Goal: Information Seeking & Learning: Learn about a topic

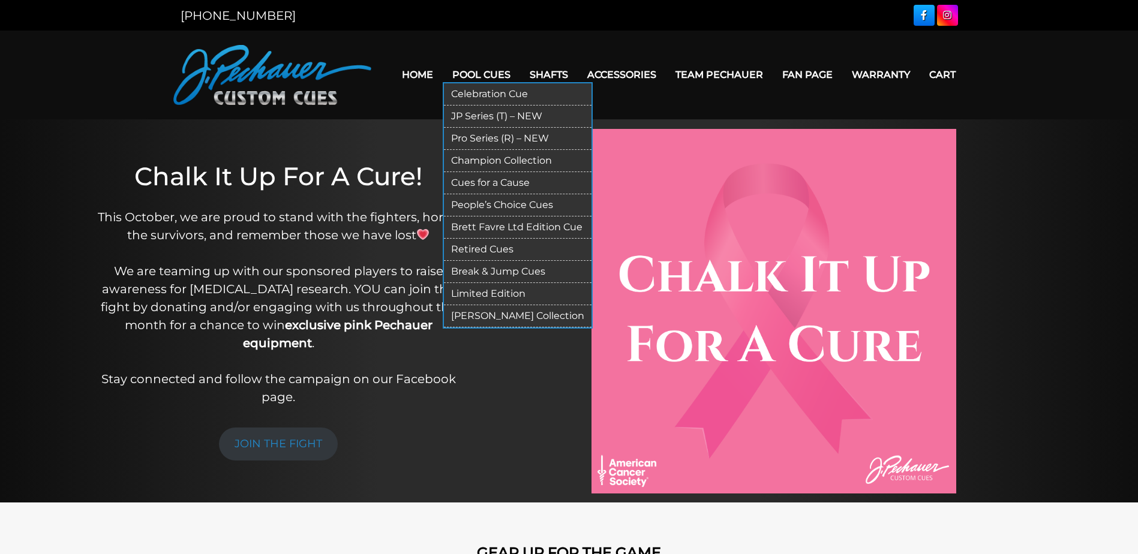
click at [485, 269] on link "Break & Jump Cues" at bounding box center [518, 272] width 148 height 22
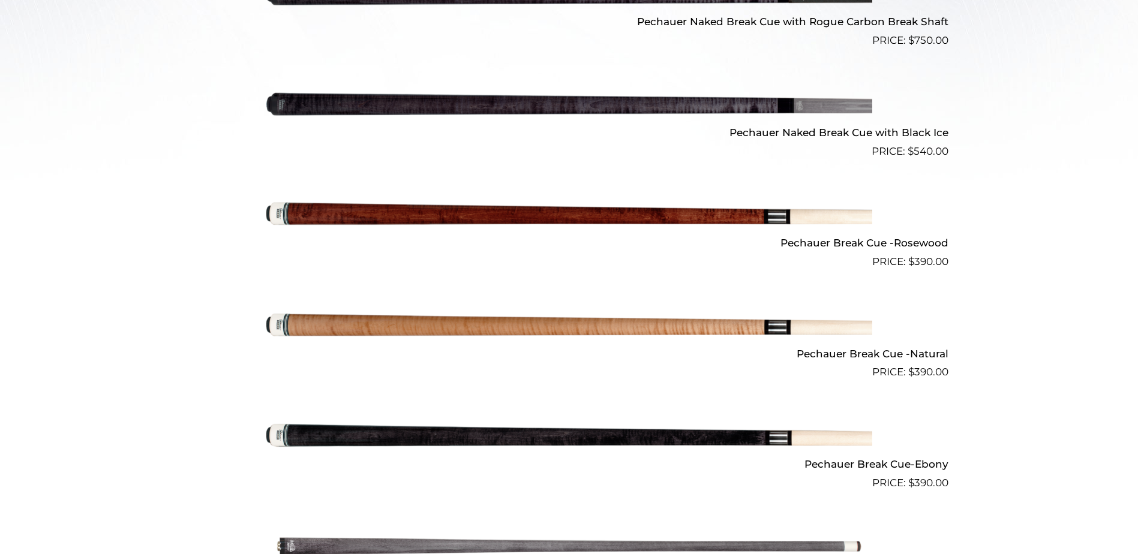
scroll to position [513, 0]
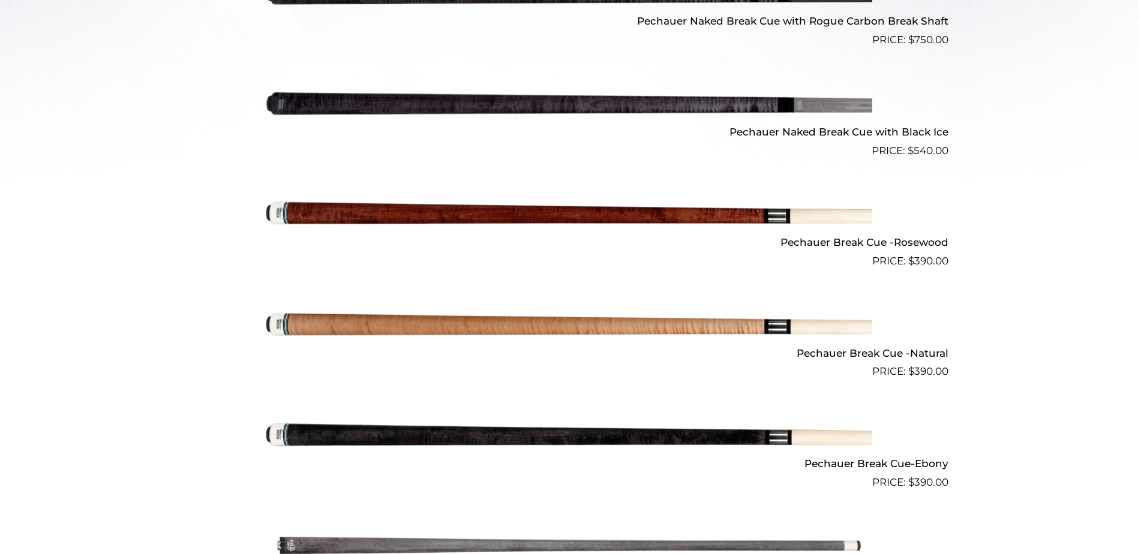
click at [317, 319] on img at bounding box center [569, 324] width 606 height 101
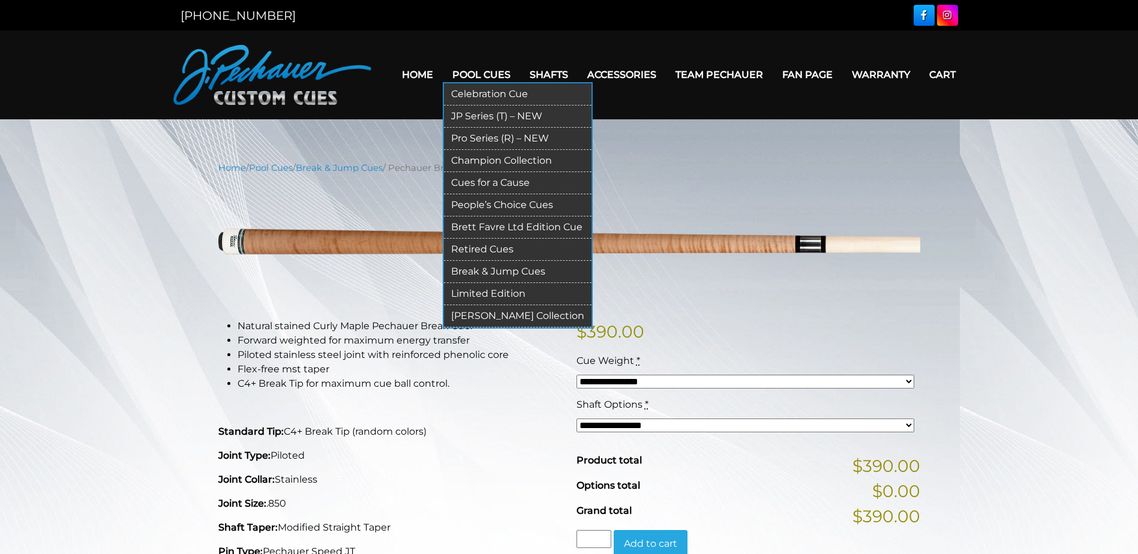
click at [485, 116] on link "JP Series (T) – NEW" at bounding box center [518, 117] width 148 height 22
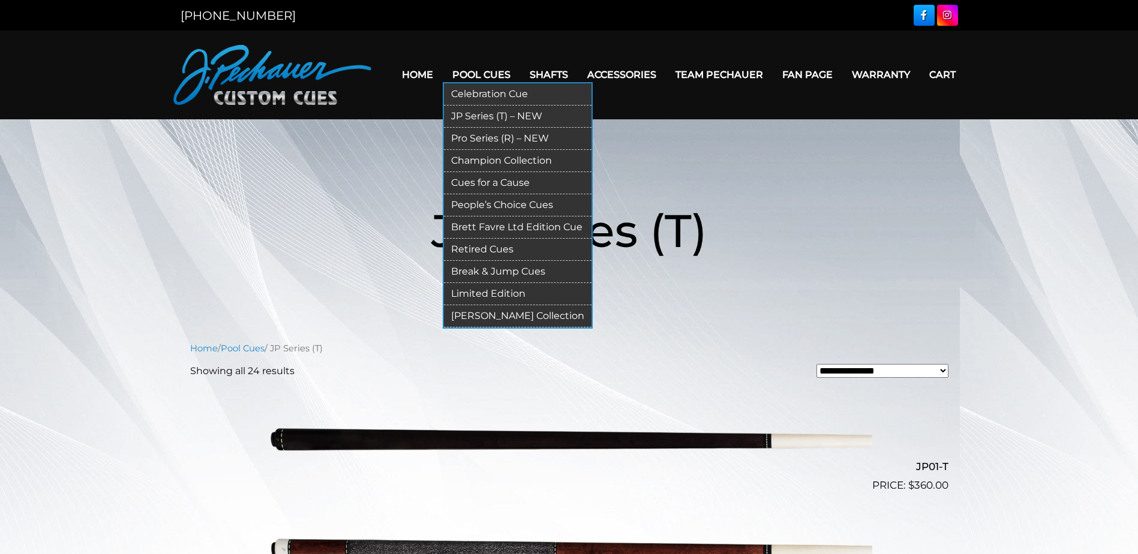
click at [479, 201] on link "People’s Choice Cues" at bounding box center [518, 205] width 148 height 22
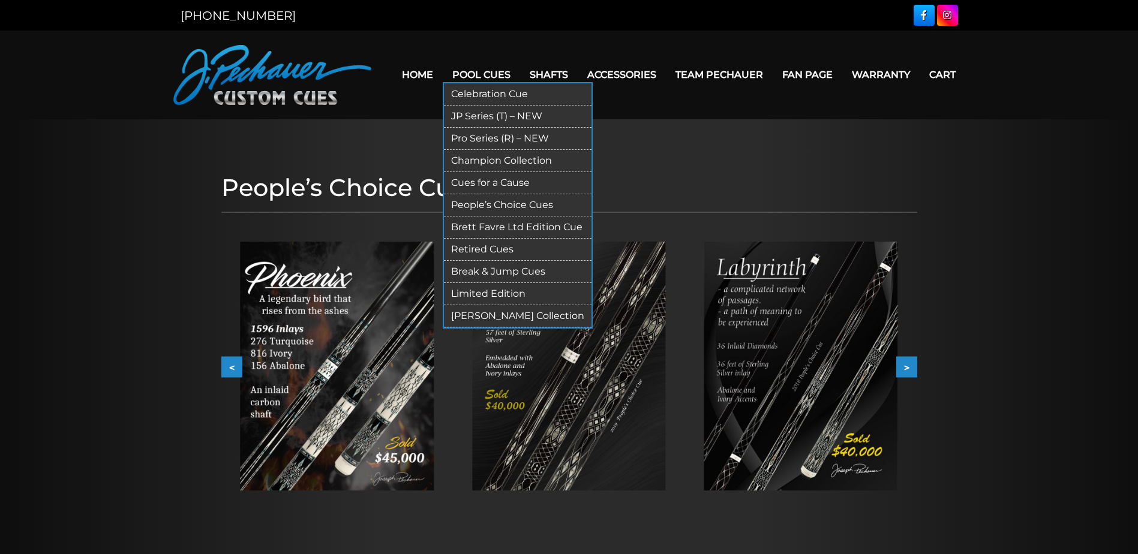
click at [474, 246] on link "Retired Cues" at bounding box center [518, 250] width 148 height 22
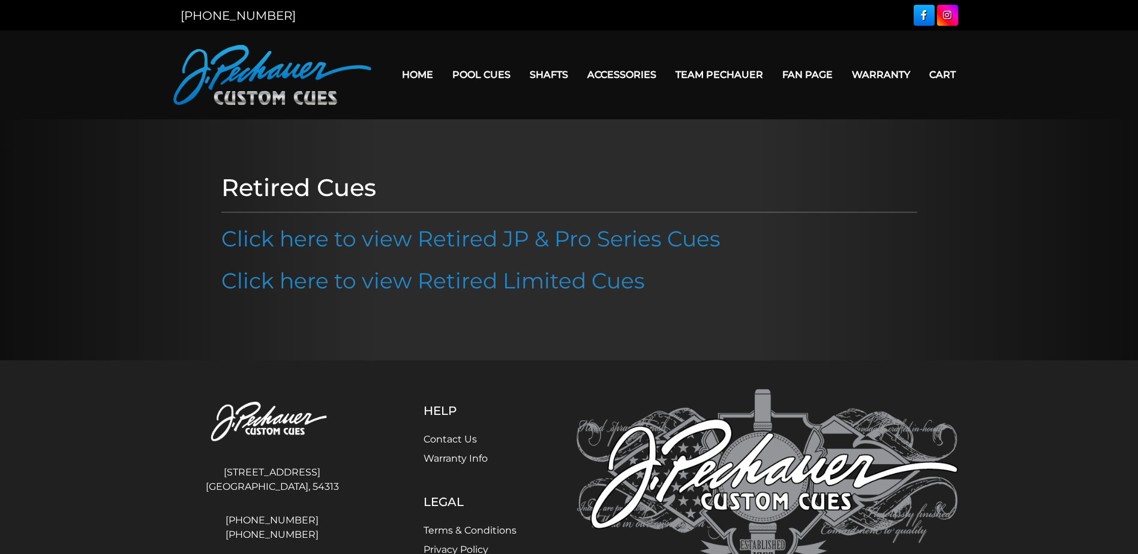
scroll to position [79, 0]
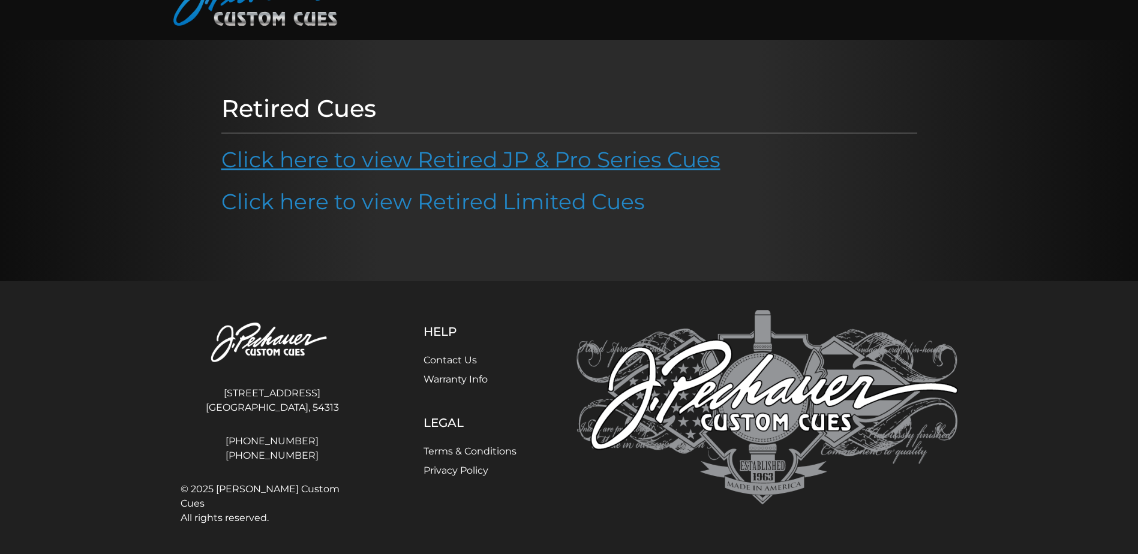
click at [365, 155] on link "Click here to view Retired JP & Pro Series Cues" at bounding box center [470, 159] width 499 height 26
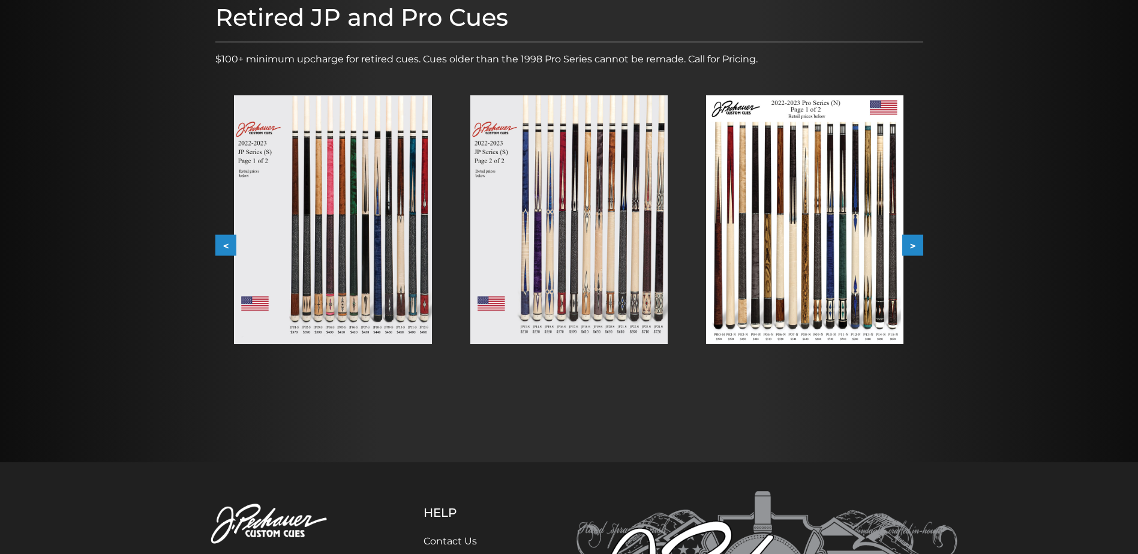
scroll to position [180, 0]
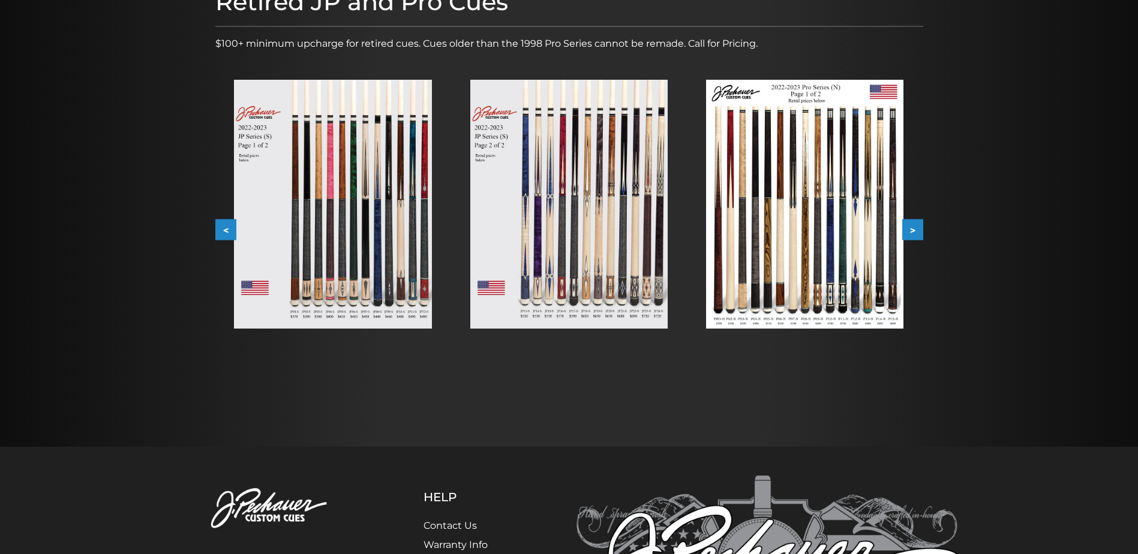
click at [913, 231] on button ">" at bounding box center [912, 229] width 21 height 21
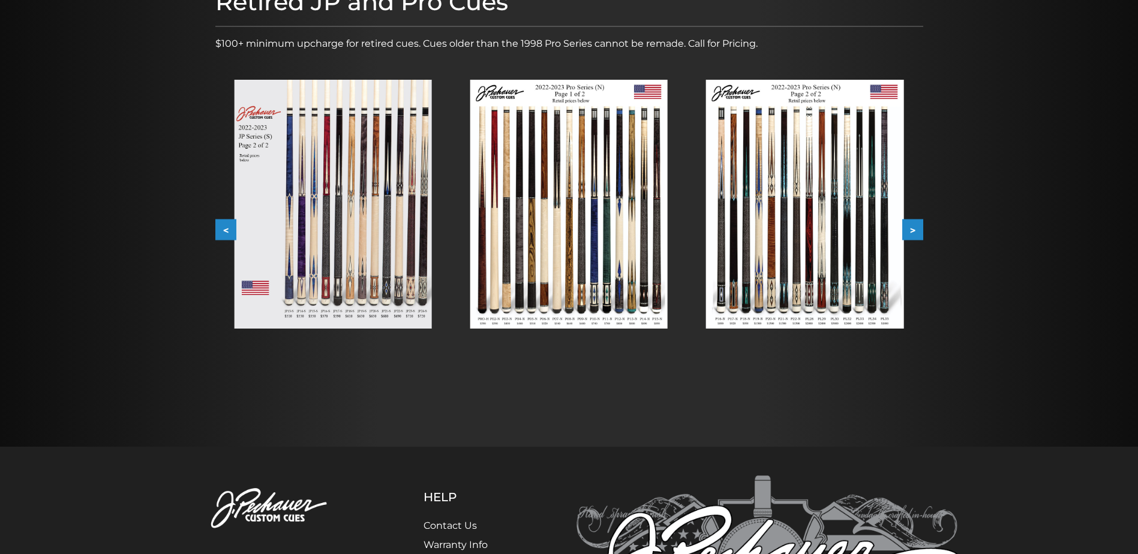
click at [913, 231] on button ">" at bounding box center [912, 229] width 21 height 21
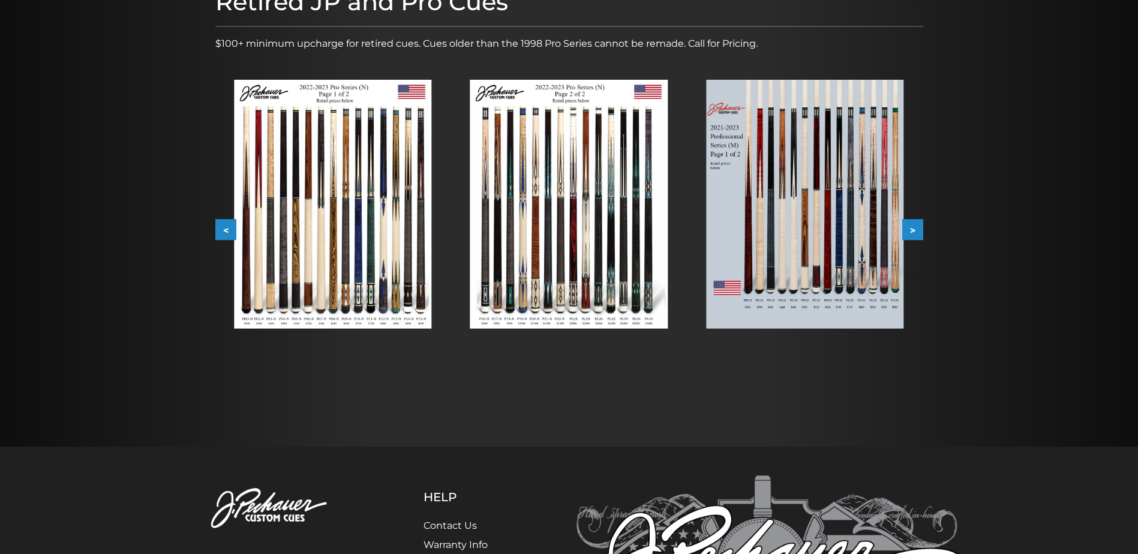
click at [913, 231] on button ">" at bounding box center [912, 229] width 21 height 21
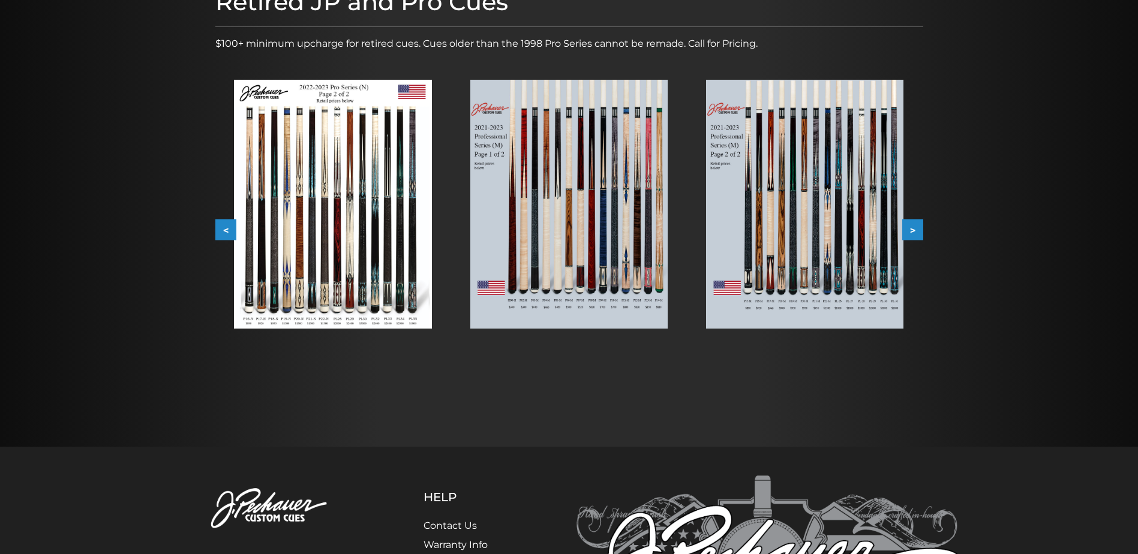
click at [913, 231] on button ">" at bounding box center [912, 229] width 21 height 21
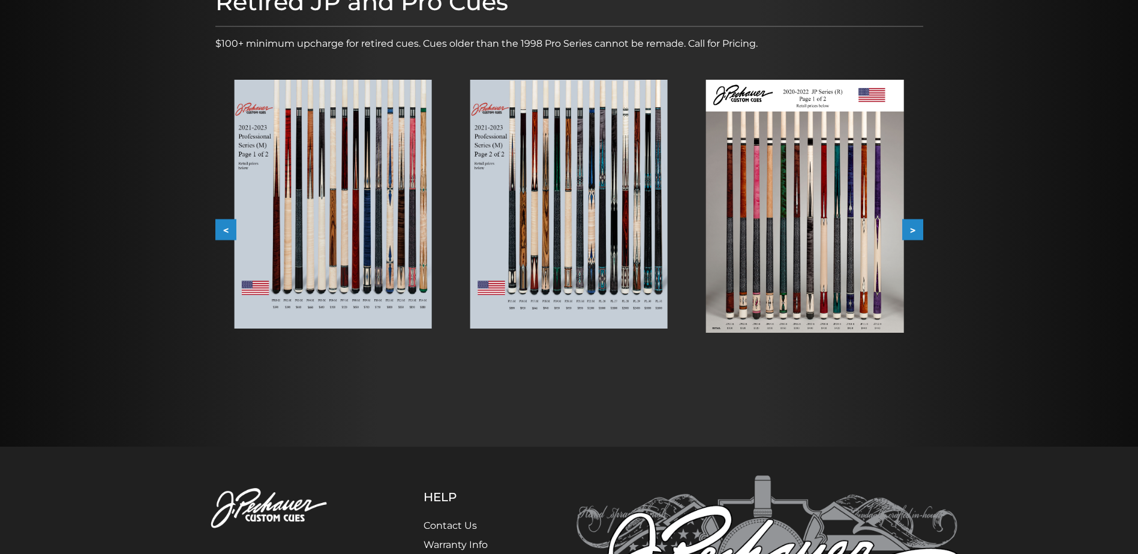
click at [913, 231] on button ">" at bounding box center [912, 229] width 21 height 21
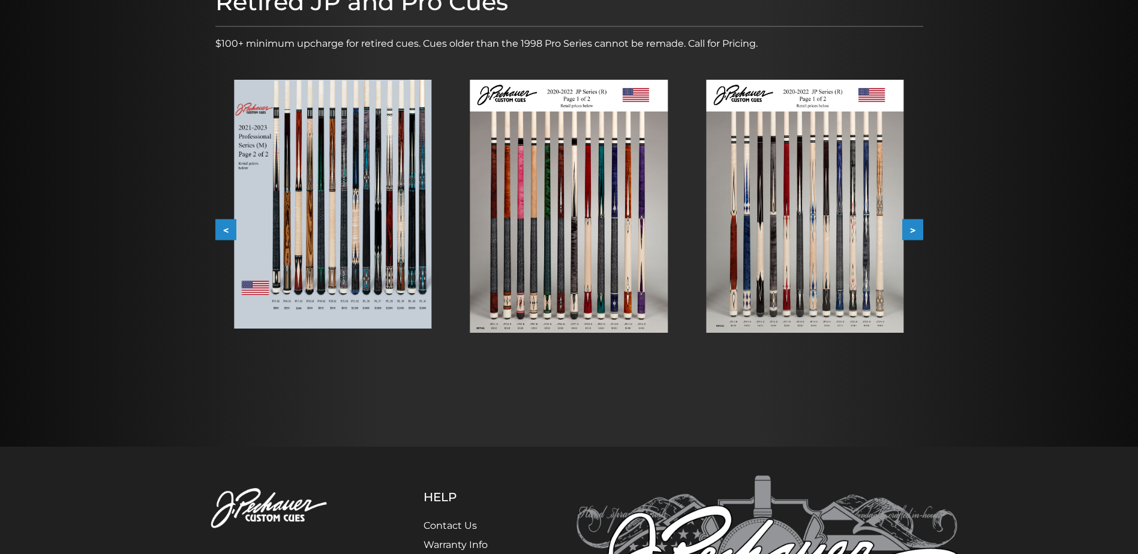
click at [913, 231] on button ">" at bounding box center [912, 229] width 21 height 21
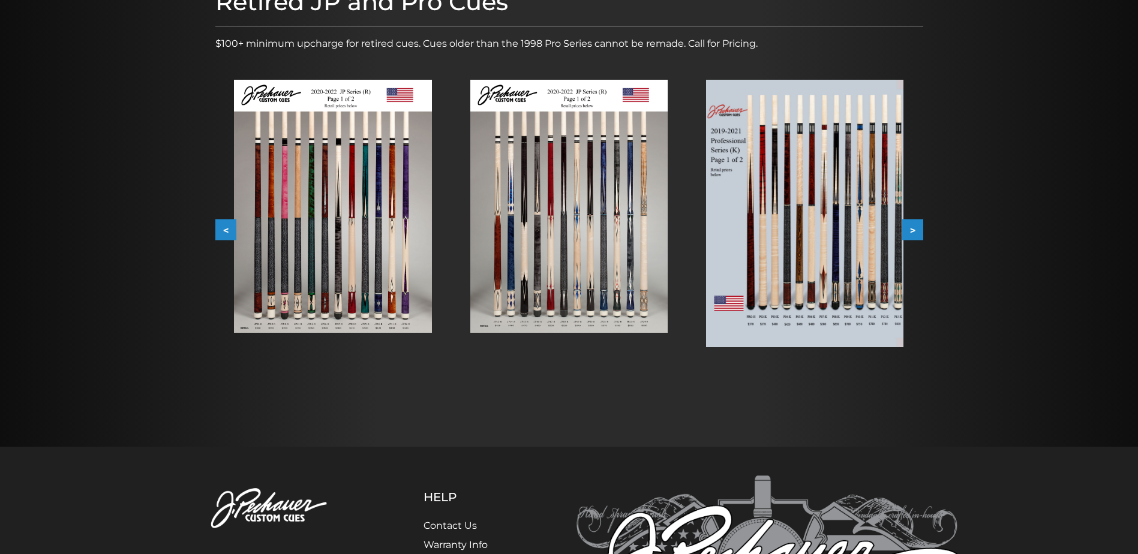
click at [913, 231] on button ">" at bounding box center [912, 229] width 21 height 21
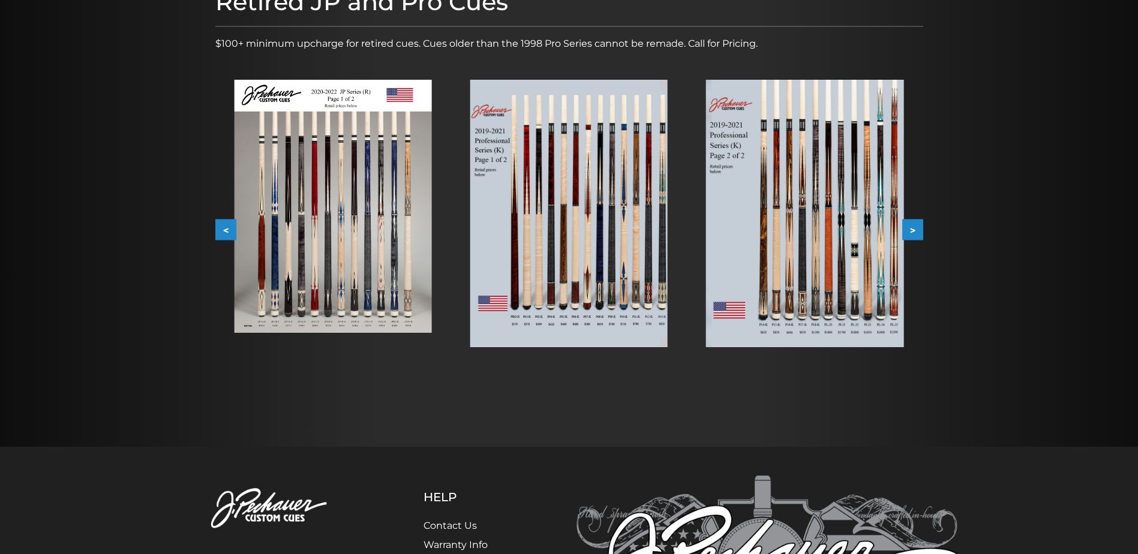
click at [913, 231] on button ">" at bounding box center [912, 229] width 21 height 21
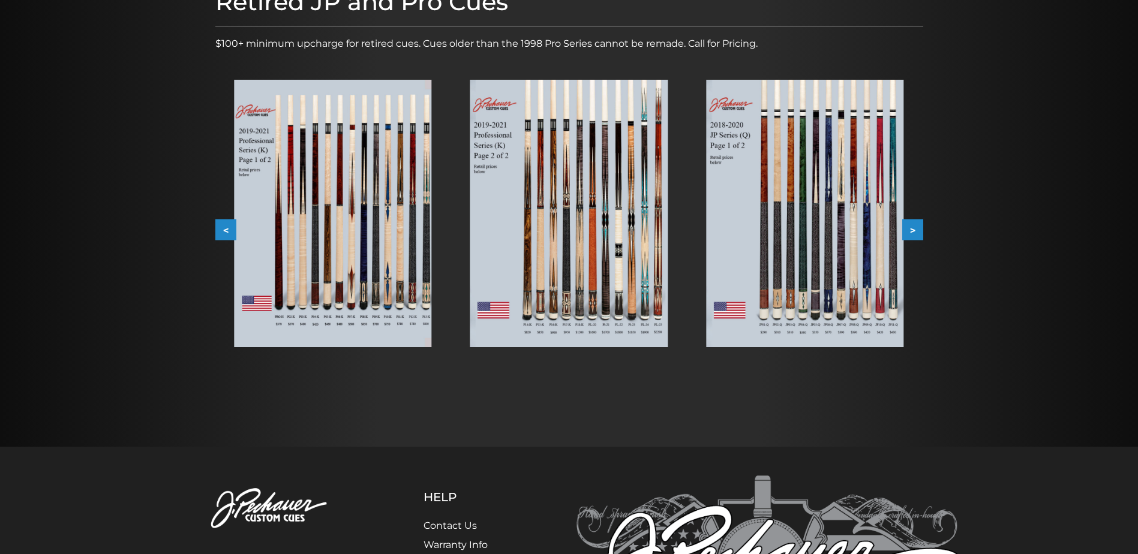
click at [913, 231] on button ">" at bounding box center [912, 229] width 21 height 21
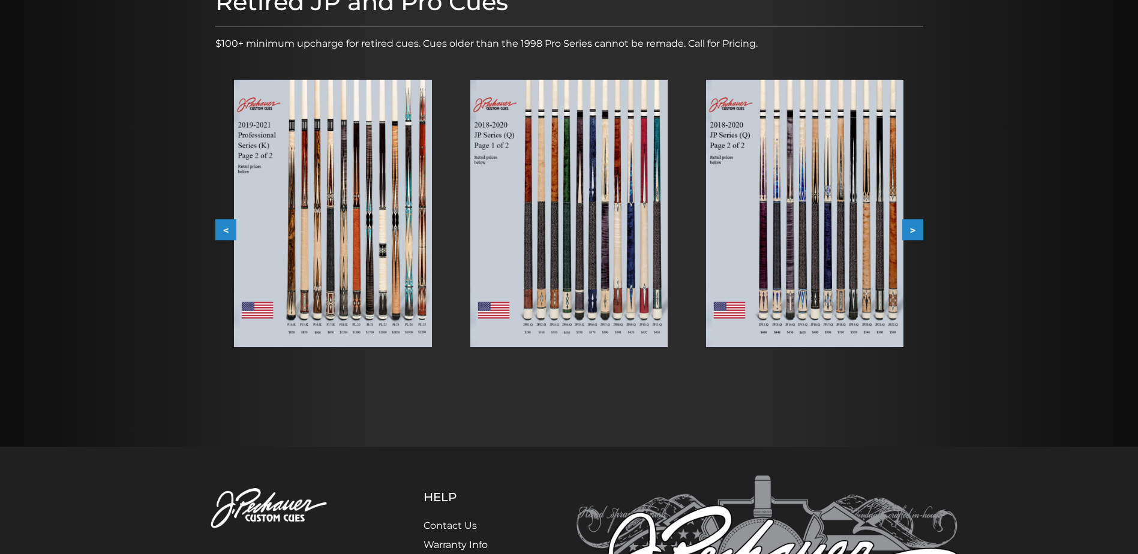
click at [913, 231] on button ">" at bounding box center [912, 229] width 21 height 21
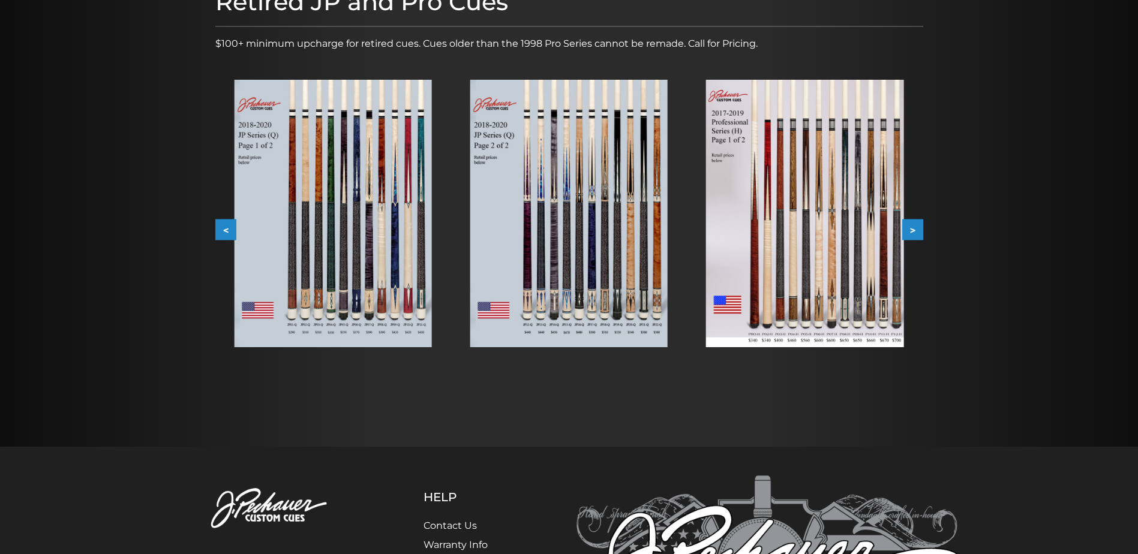
click at [913, 231] on button ">" at bounding box center [912, 229] width 21 height 21
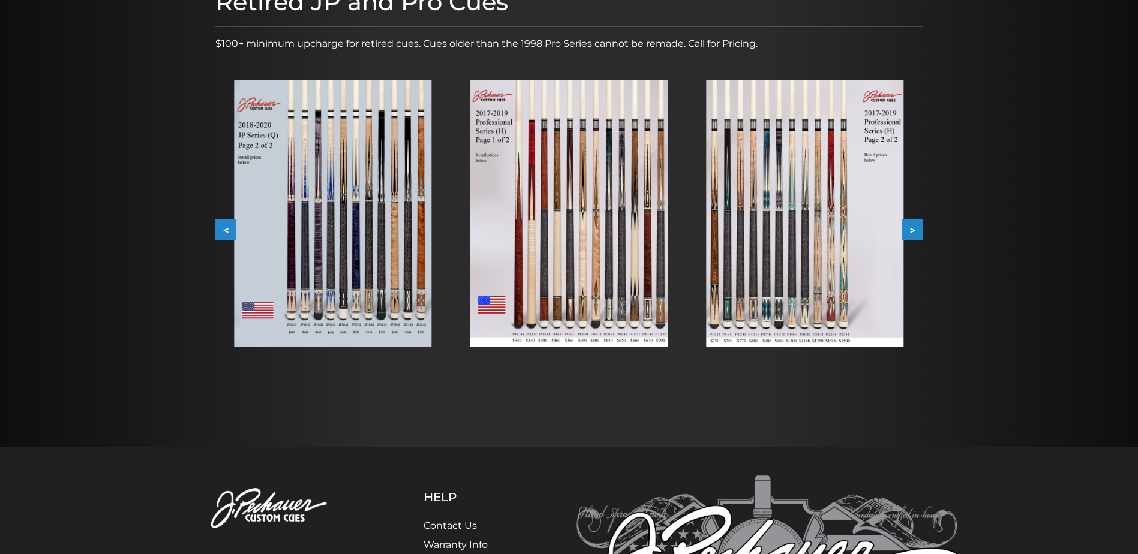
click at [913, 231] on button ">" at bounding box center [912, 229] width 21 height 21
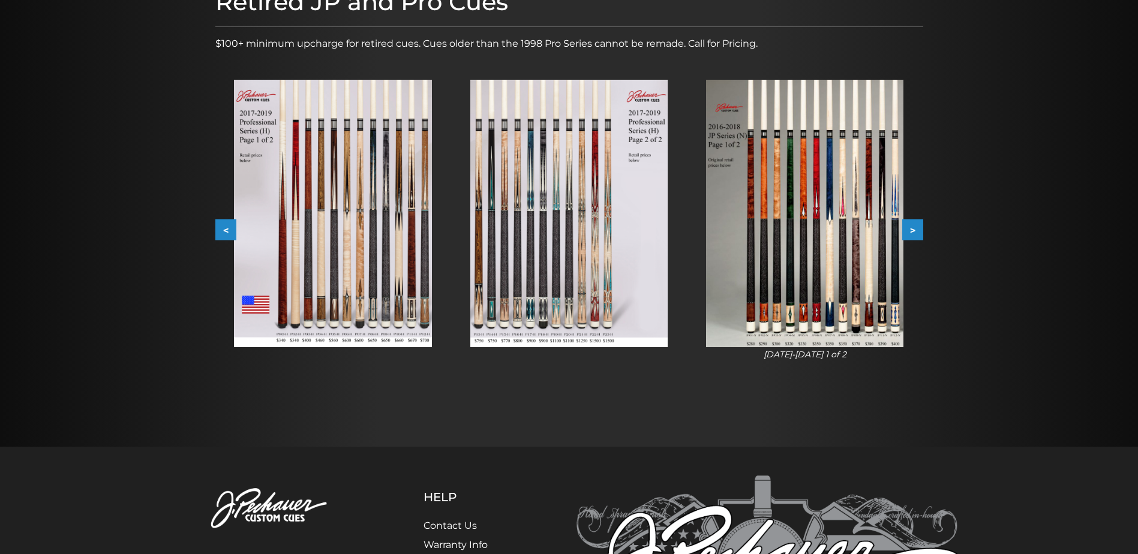
click at [913, 231] on button ">" at bounding box center [912, 229] width 21 height 21
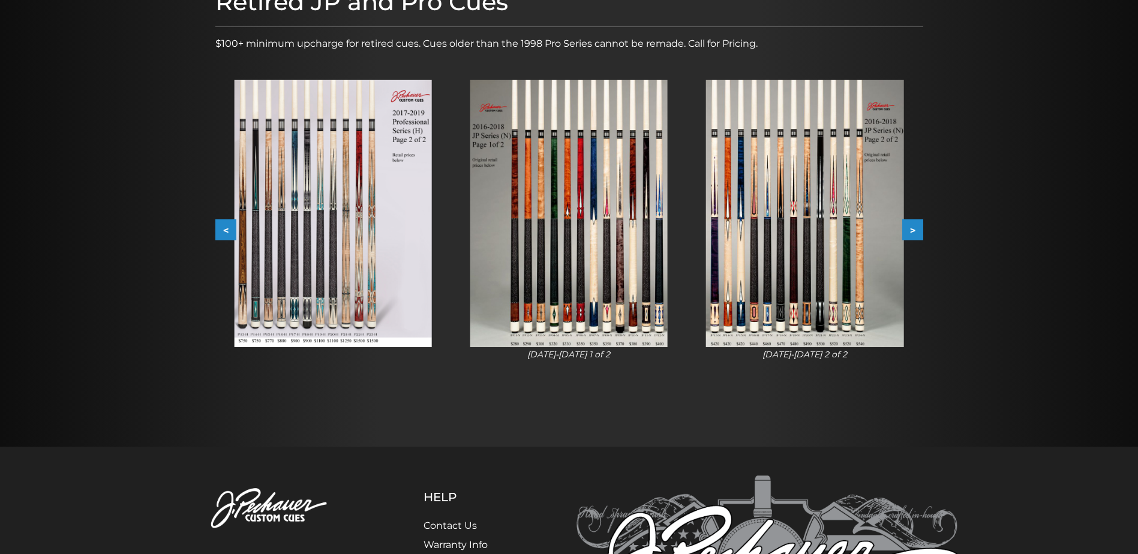
click at [913, 231] on button ">" at bounding box center [912, 229] width 21 height 21
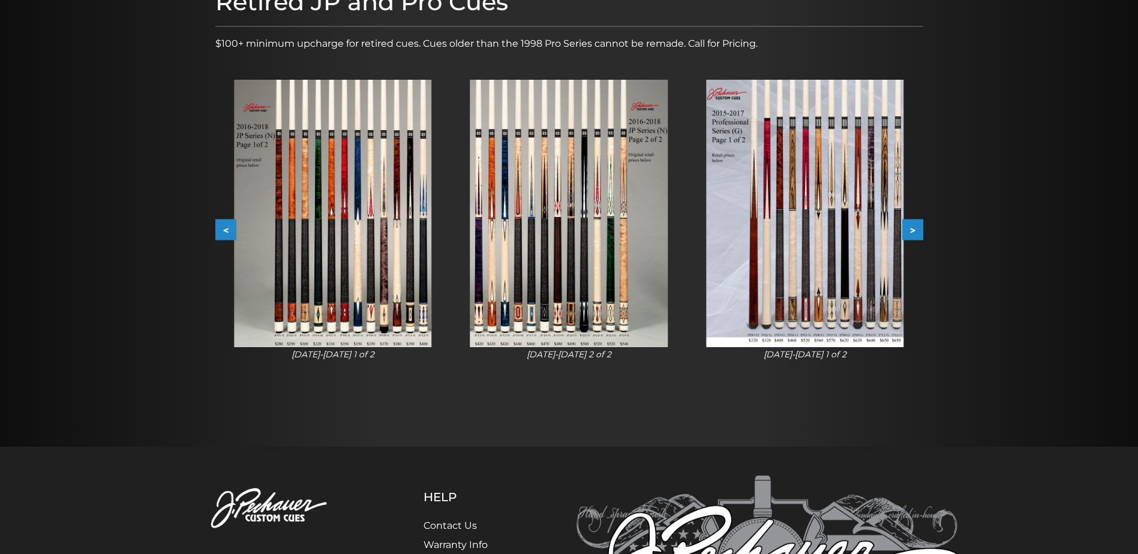
click at [913, 231] on button ">" at bounding box center [912, 229] width 21 height 21
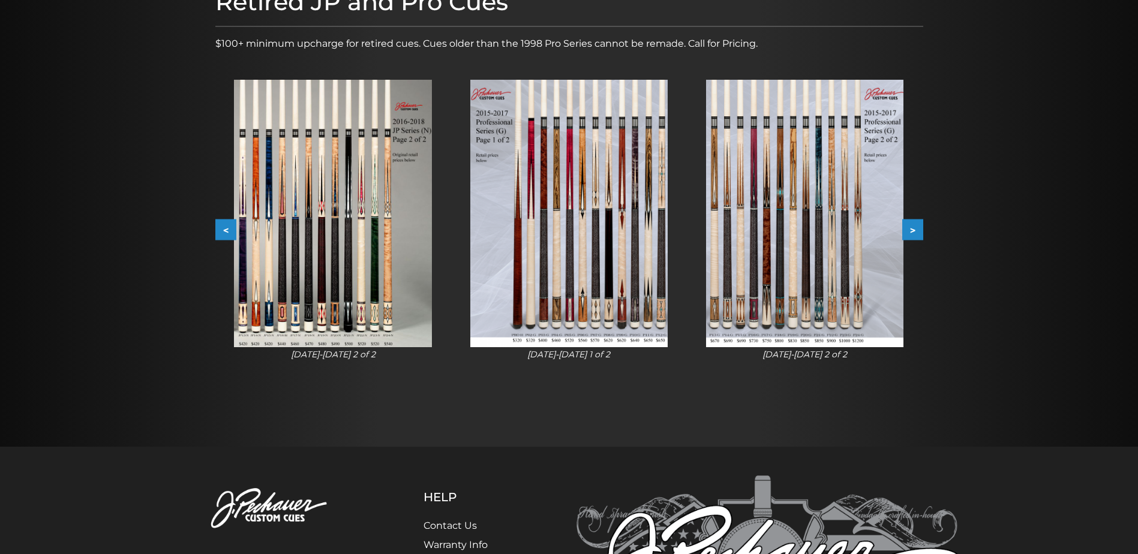
click at [913, 231] on button ">" at bounding box center [912, 229] width 21 height 21
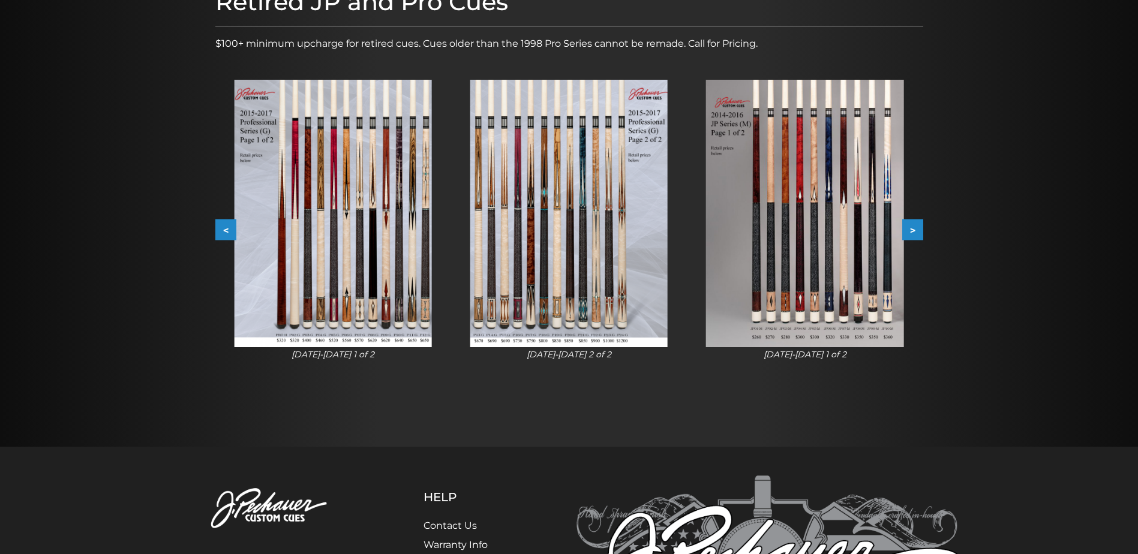
click at [913, 231] on button ">" at bounding box center [912, 229] width 21 height 21
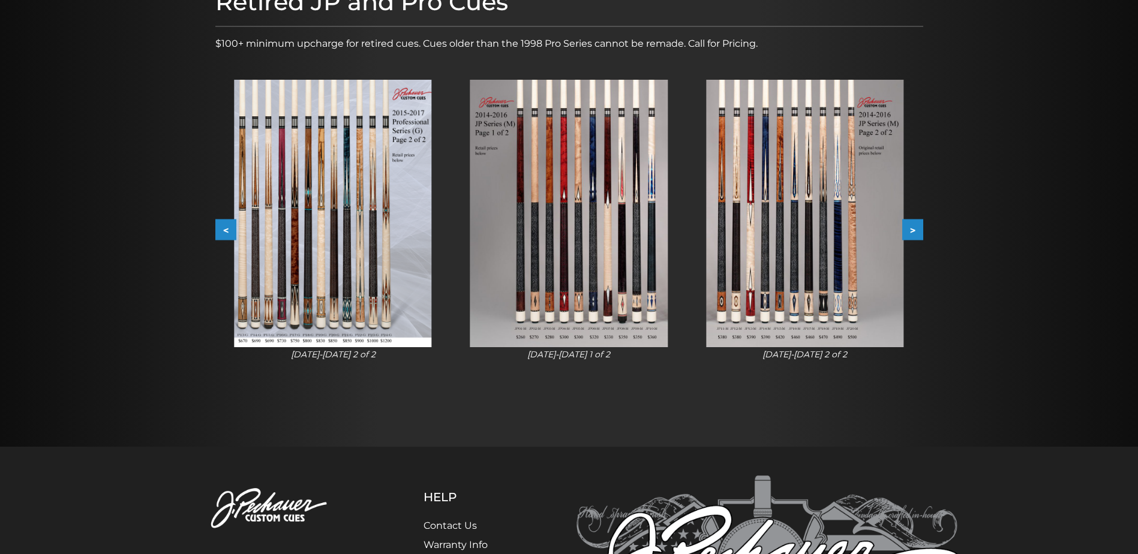
click at [913, 231] on button ">" at bounding box center [912, 229] width 21 height 21
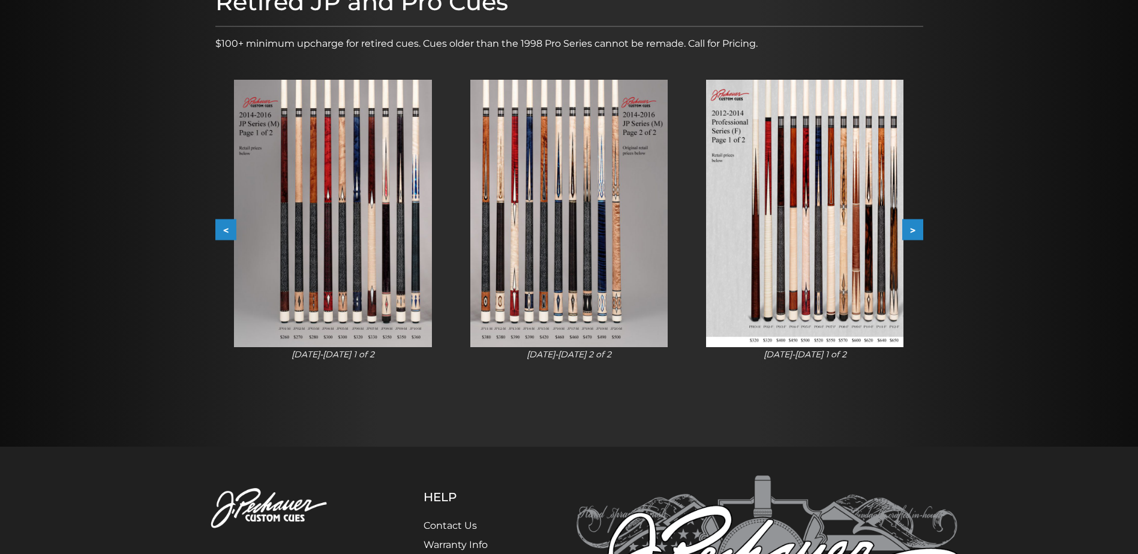
click at [913, 231] on button ">" at bounding box center [912, 229] width 21 height 21
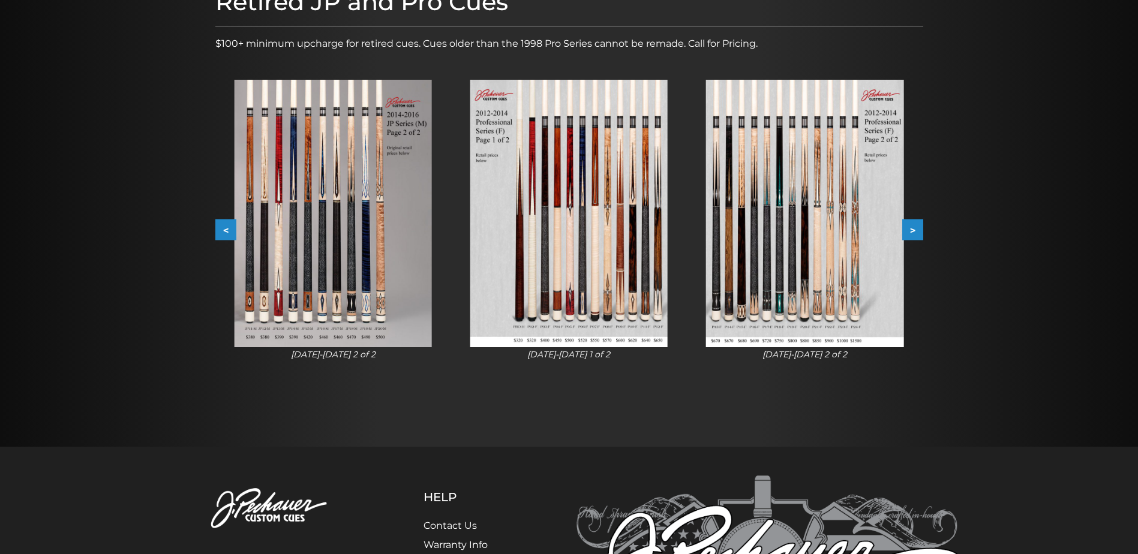
click at [913, 231] on button ">" at bounding box center [912, 229] width 21 height 21
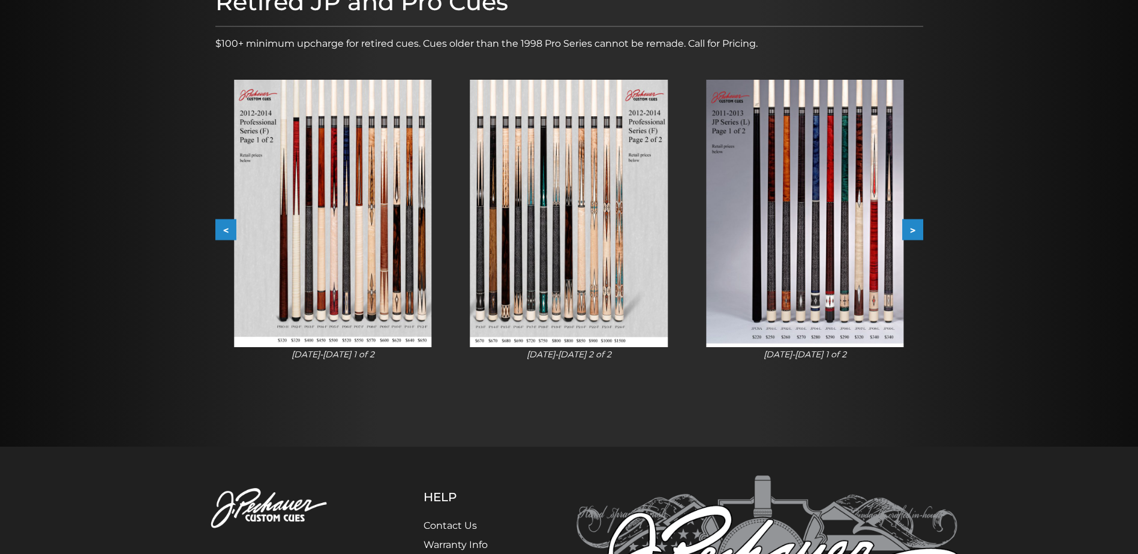
click at [913, 231] on button ">" at bounding box center [912, 229] width 21 height 21
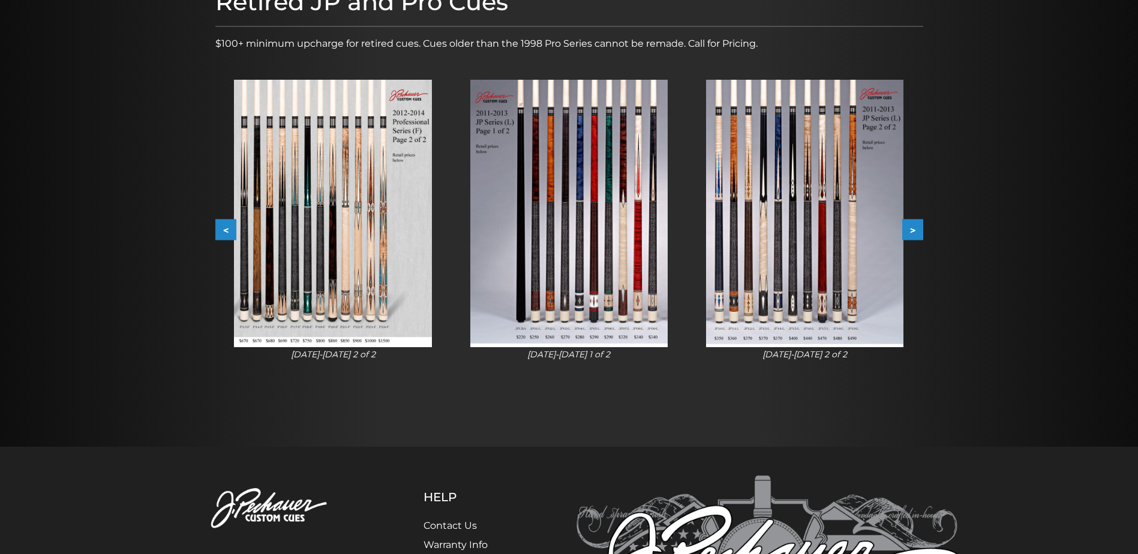
click at [913, 231] on button ">" at bounding box center [912, 229] width 21 height 21
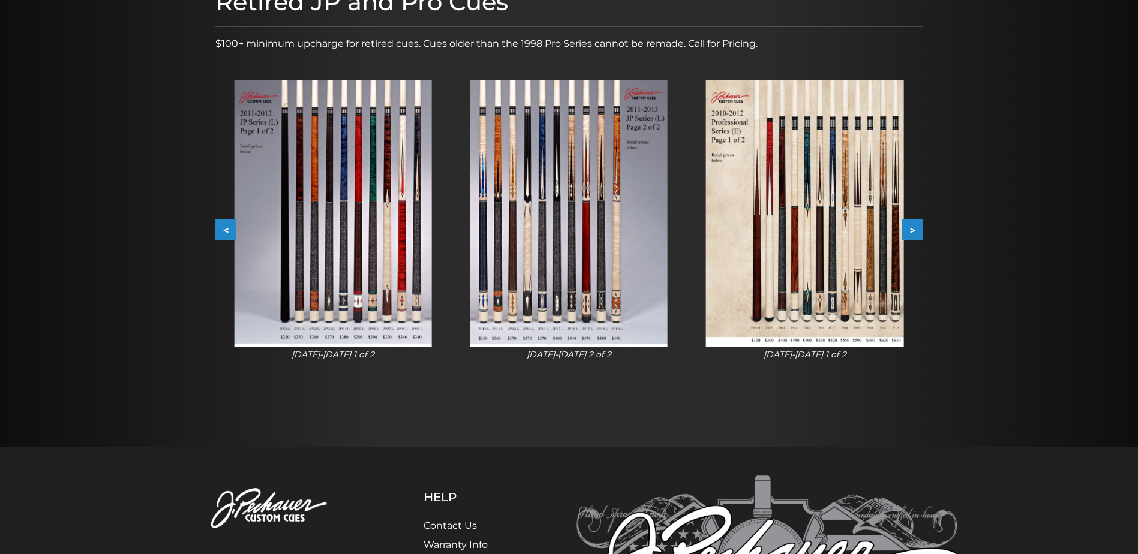
click at [913, 231] on button ">" at bounding box center [912, 229] width 21 height 21
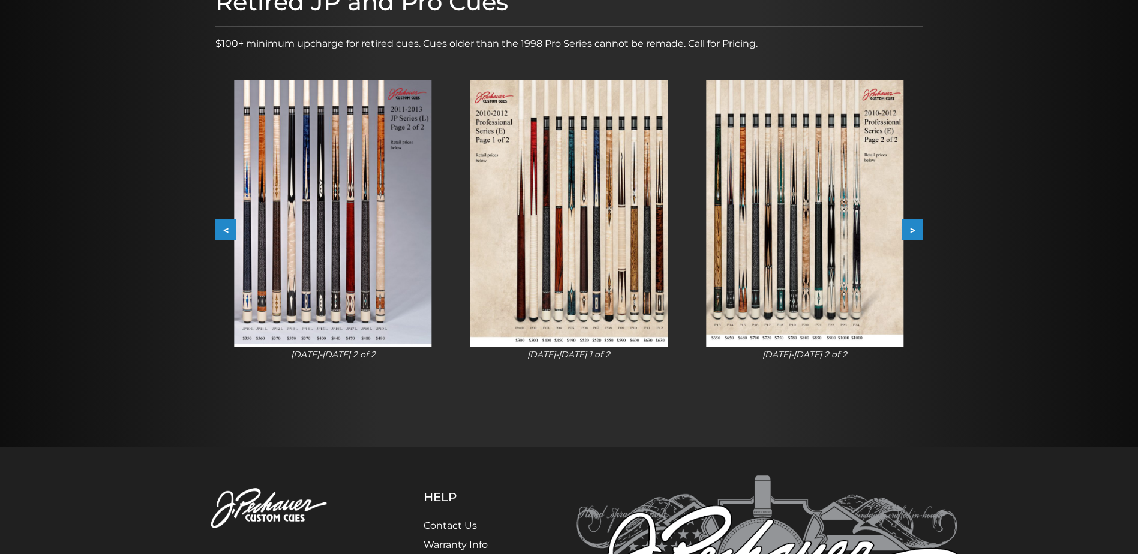
click at [913, 231] on button ">" at bounding box center [912, 229] width 21 height 21
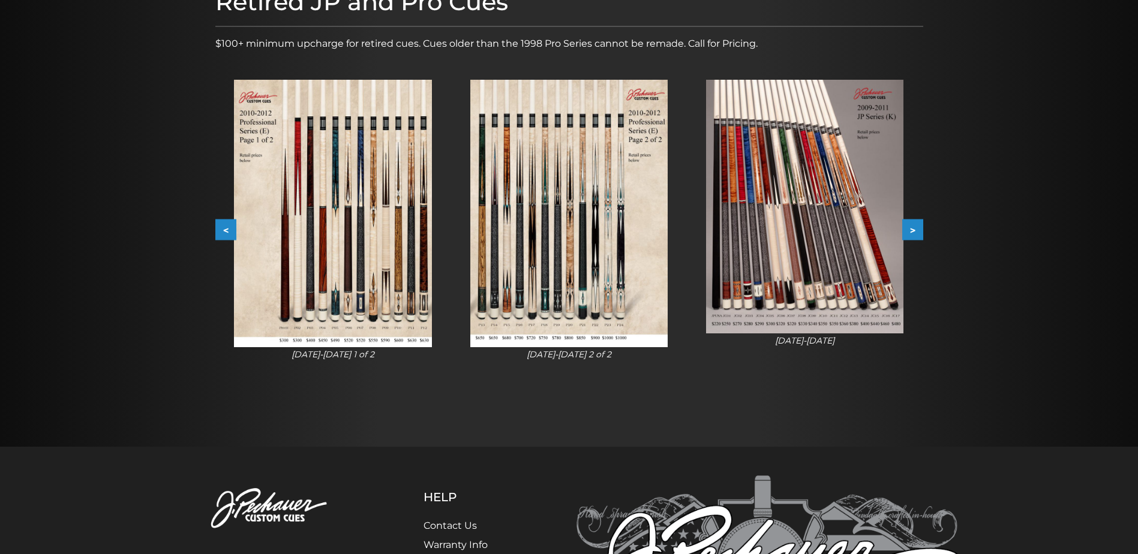
click at [913, 231] on button ">" at bounding box center [912, 229] width 21 height 21
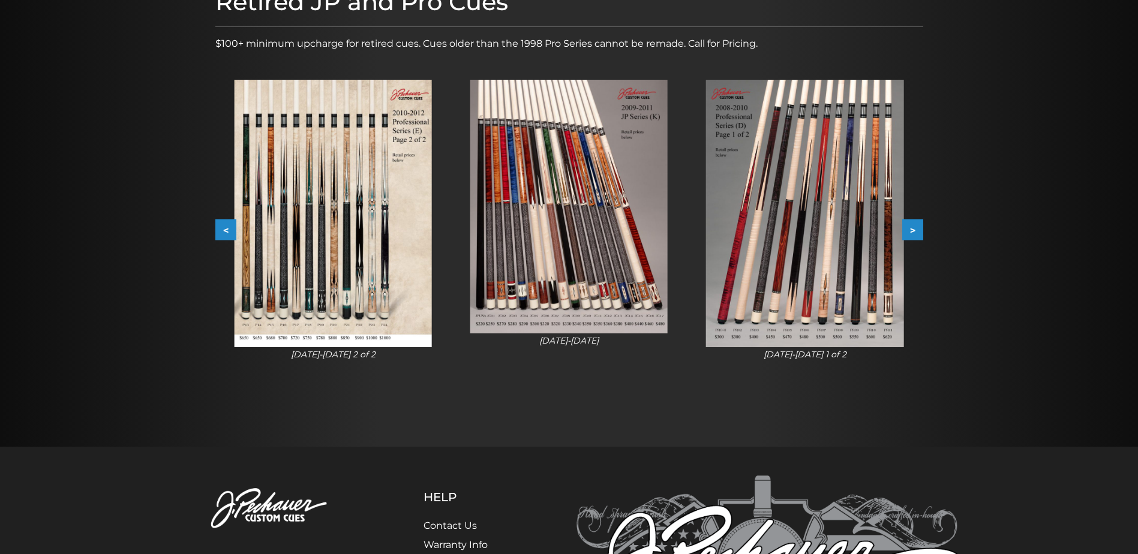
click at [913, 231] on button ">" at bounding box center [912, 229] width 21 height 21
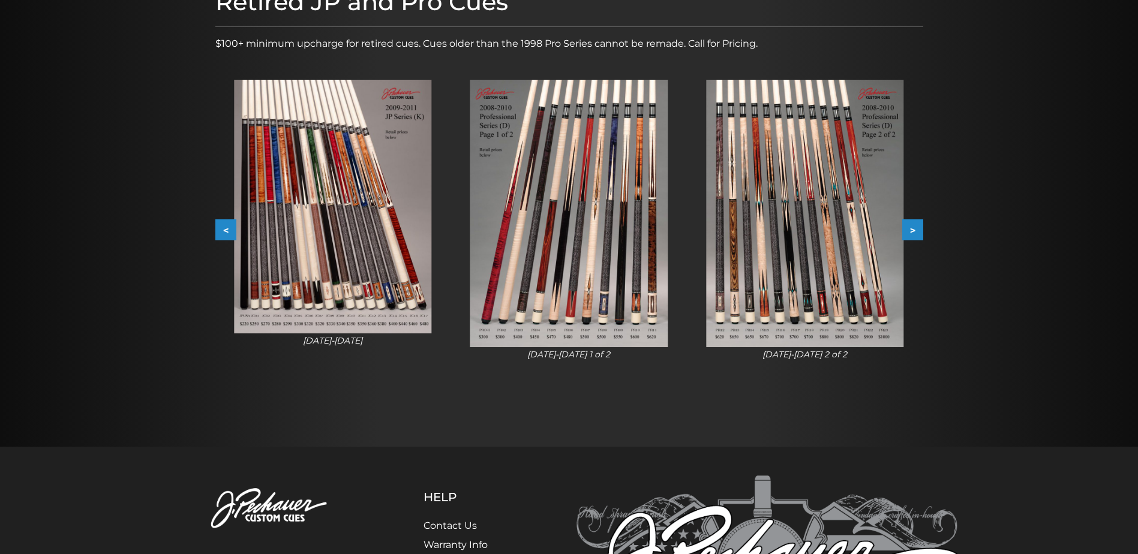
click at [913, 231] on button ">" at bounding box center [912, 229] width 21 height 21
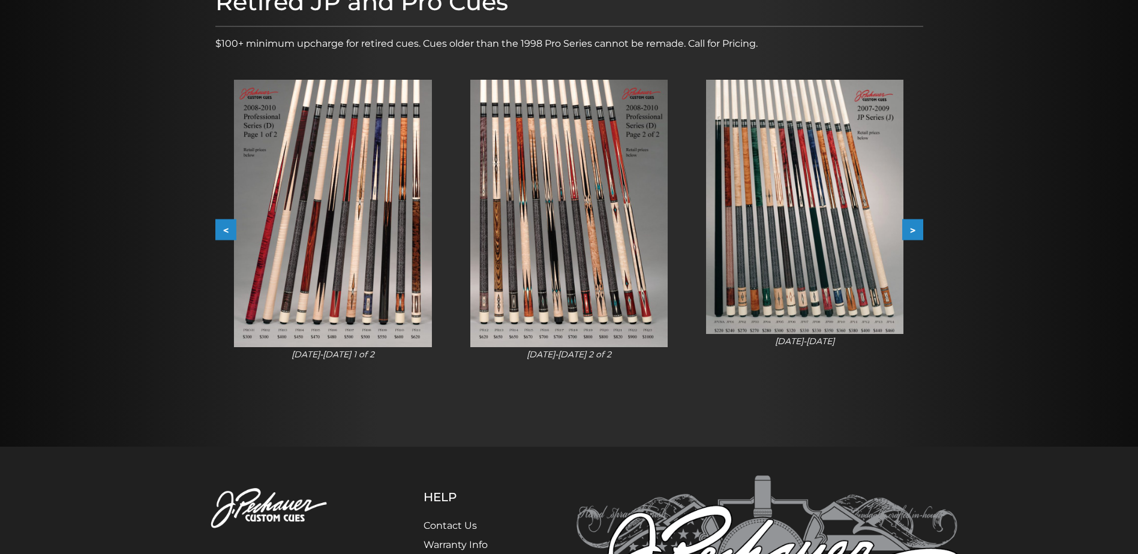
click at [913, 231] on button ">" at bounding box center [912, 229] width 21 height 21
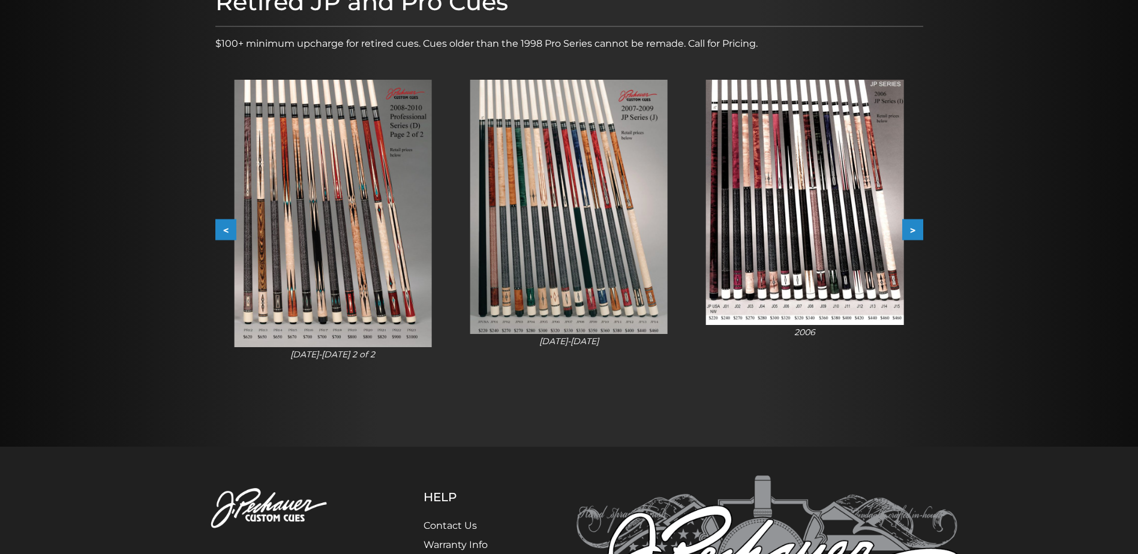
click at [913, 231] on button ">" at bounding box center [912, 229] width 21 height 21
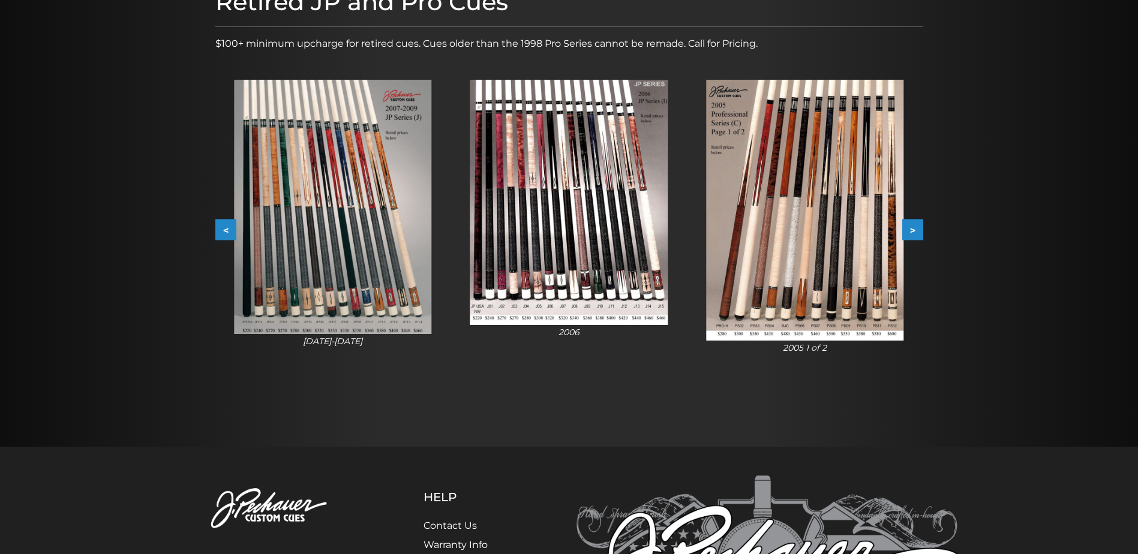
click at [913, 231] on button ">" at bounding box center [912, 229] width 21 height 21
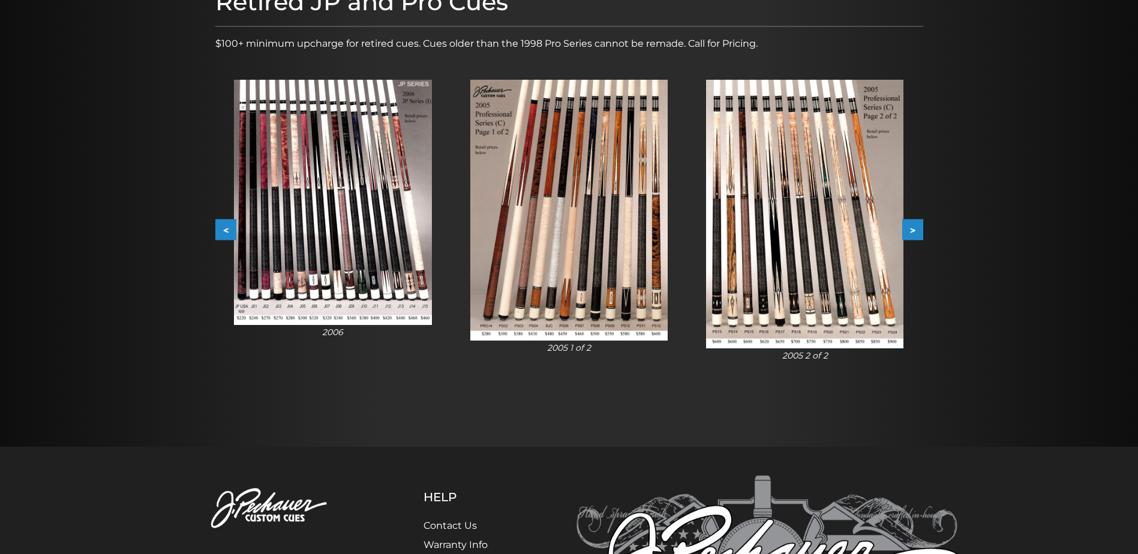
click at [921, 223] on button ">" at bounding box center [912, 229] width 21 height 21
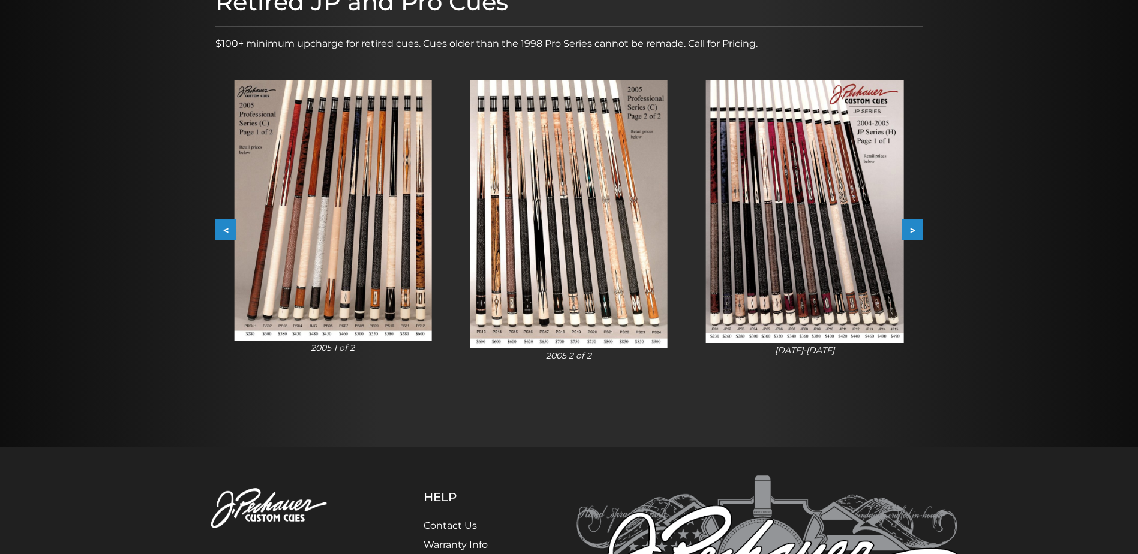
click at [921, 223] on button ">" at bounding box center [912, 229] width 21 height 21
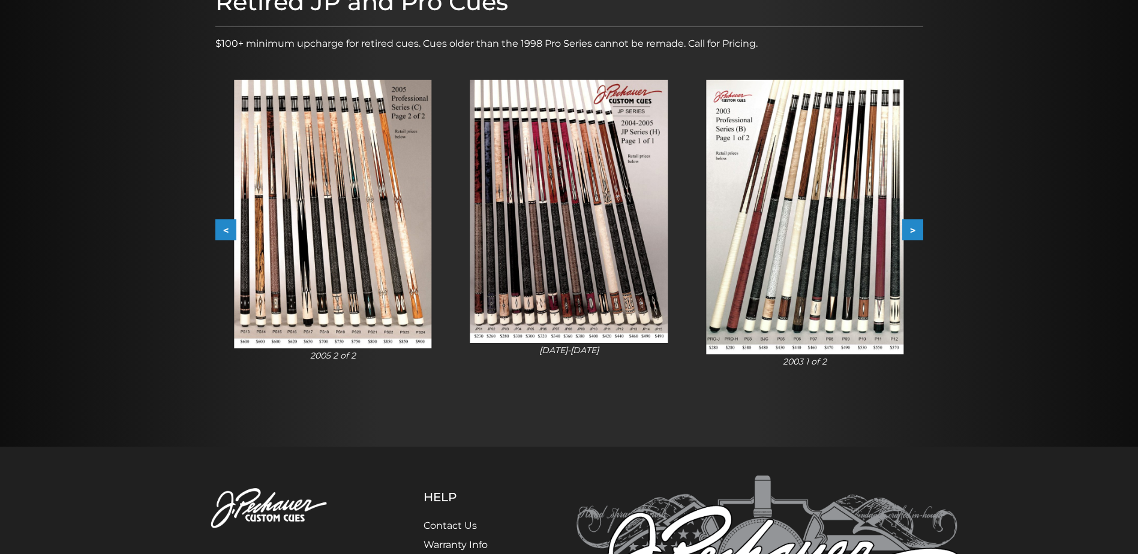
click at [921, 223] on button ">" at bounding box center [912, 229] width 21 height 21
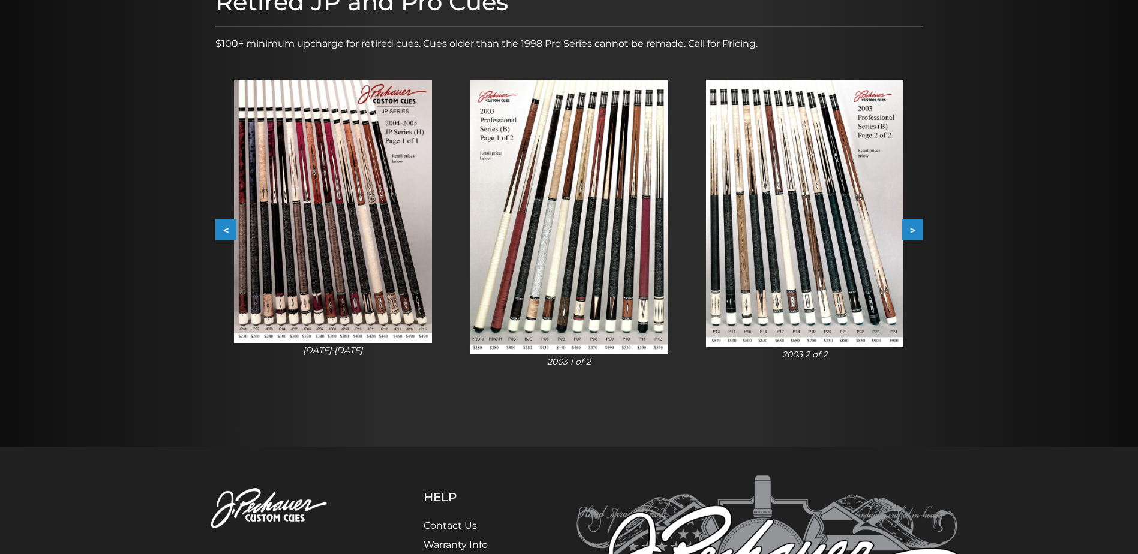
click at [921, 223] on button ">" at bounding box center [912, 229] width 21 height 21
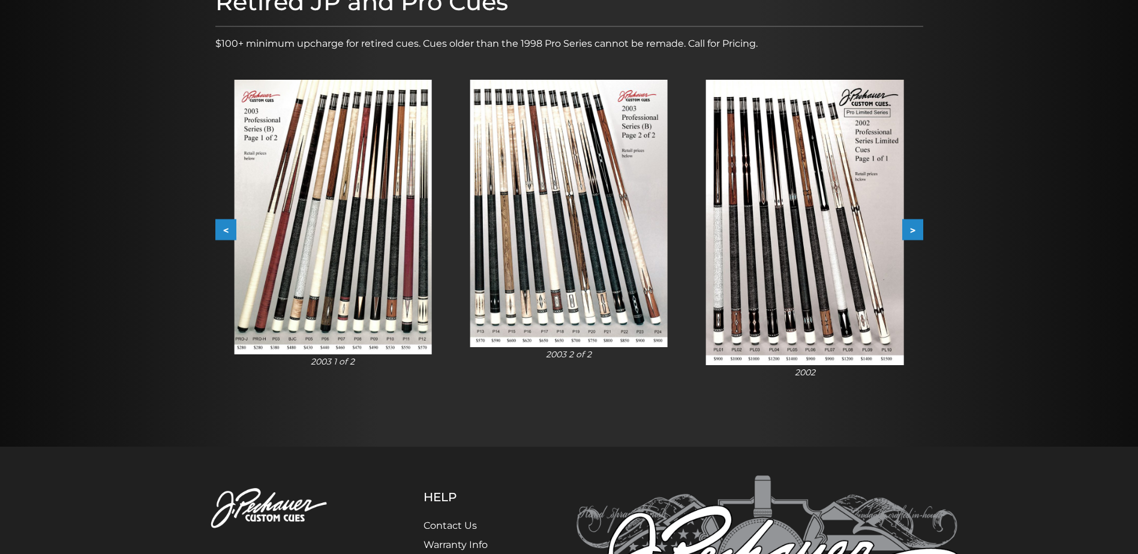
click at [921, 223] on button ">" at bounding box center [912, 229] width 21 height 21
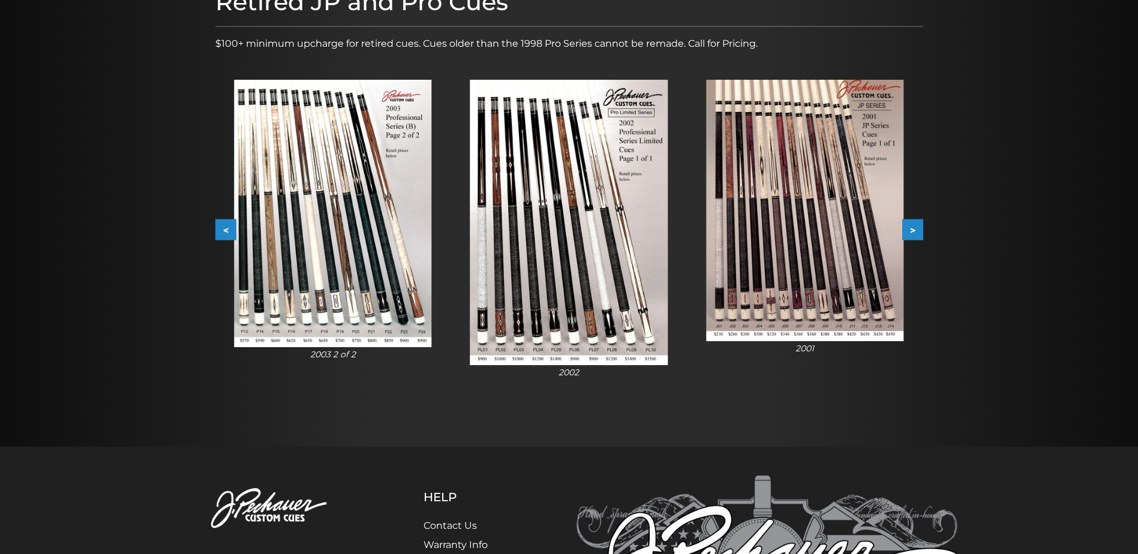
click at [921, 223] on button ">" at bounding box center [912, 229] width 21 height 21
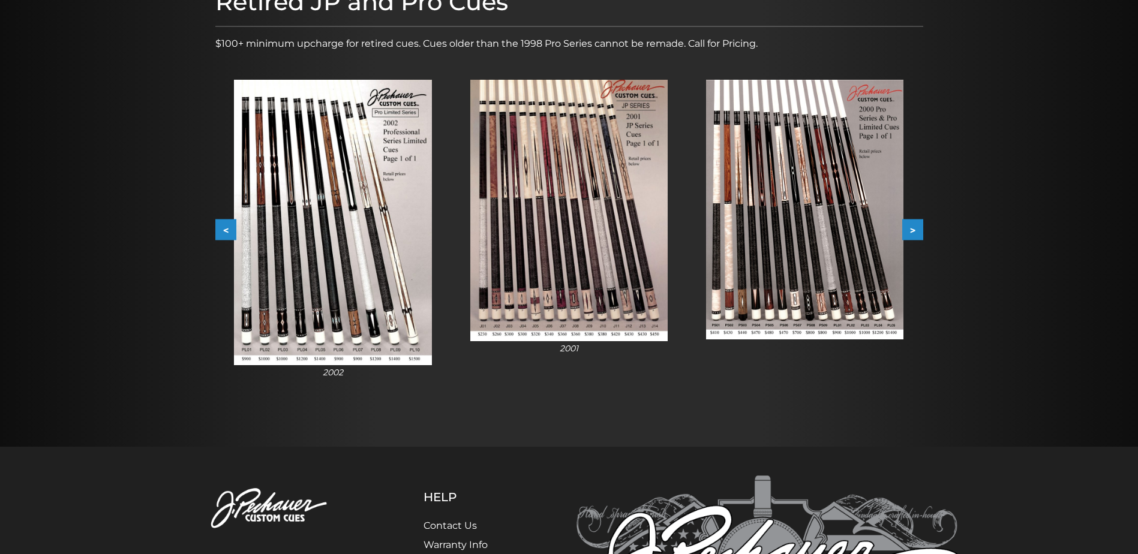
click at [921, 223] on button ">" at bounding box center [912, 229] width 21 height 21
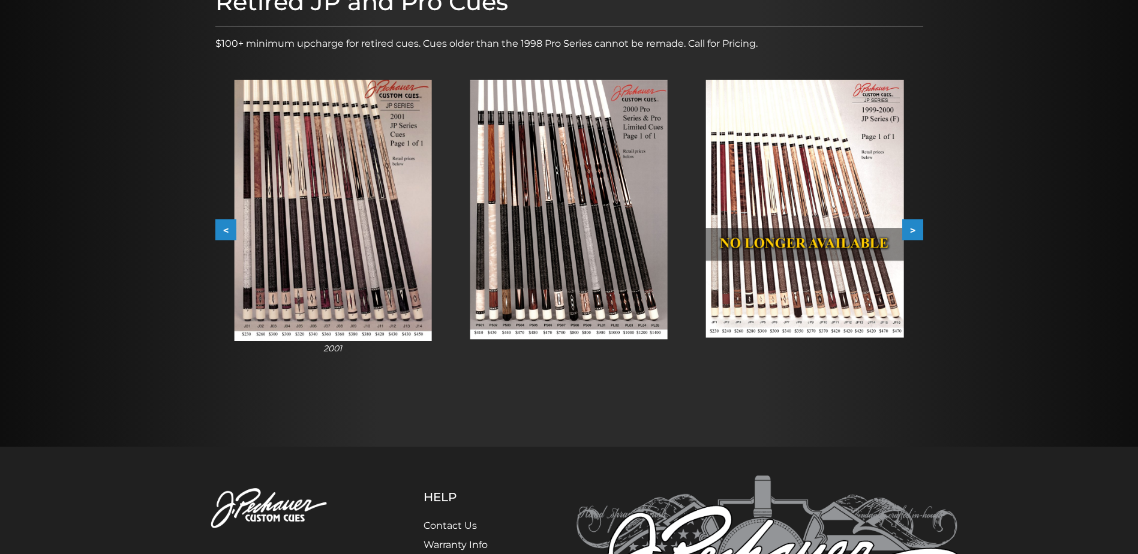
click at [921, 223] on button ">" at bounding box center [912, 229] width 21 height 21
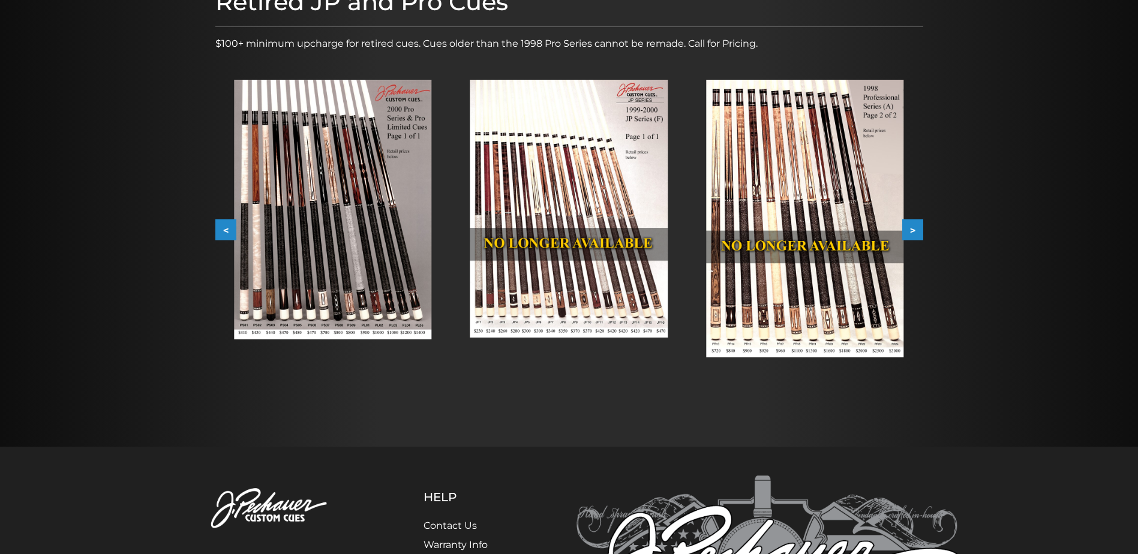
click at [921, 223] on button ">" at bounding box center [912, 229] width 21 height 21
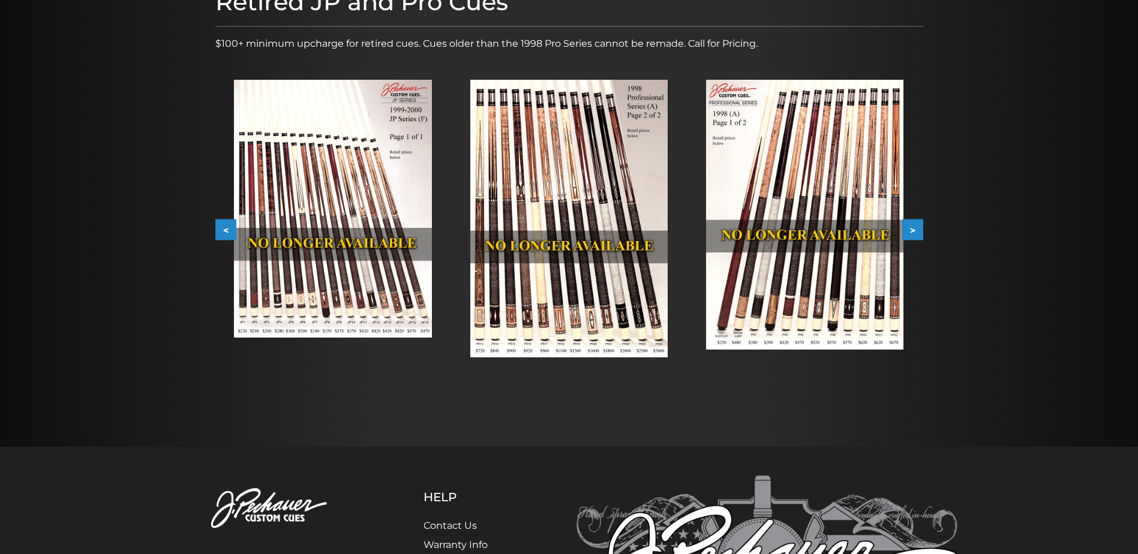
click at [921, 223] on button ">" at bounding box center [912, 229] width 21 height 21
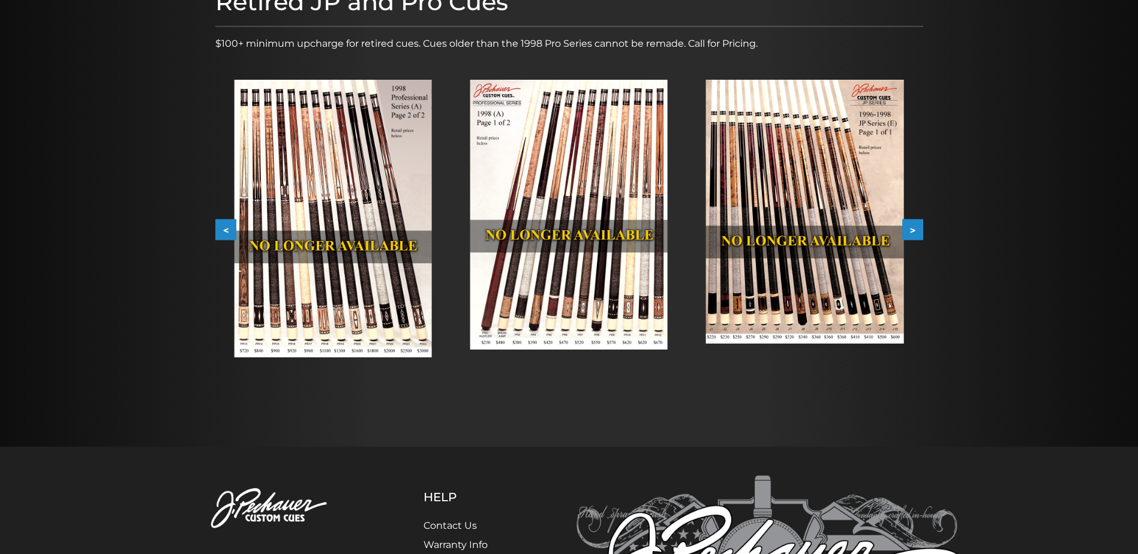
click at [921, 223] on button ">" at bounding box center [912, 229] width 21 height 21
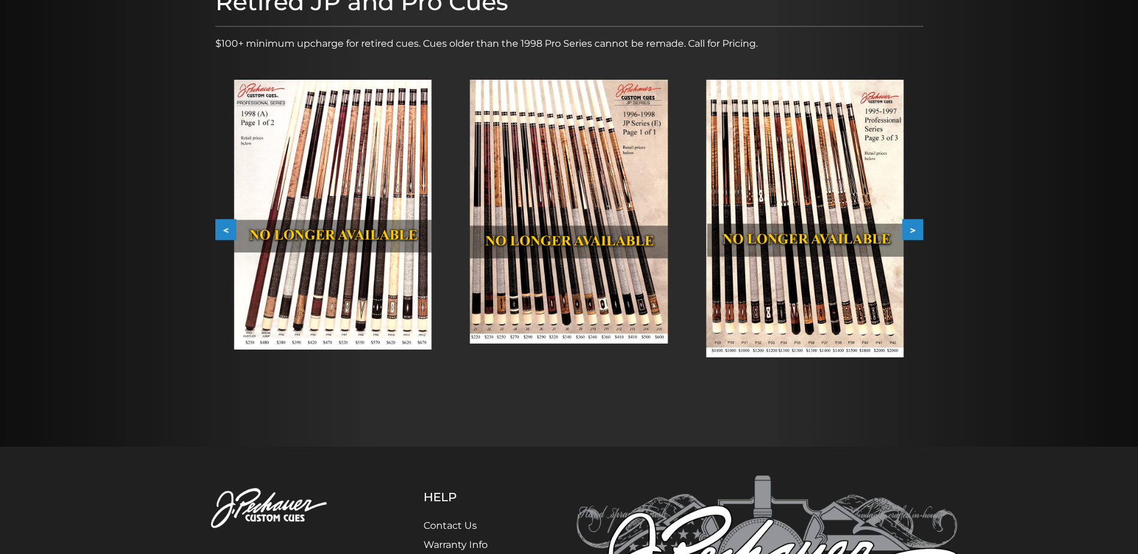
click at [921, 223] on button ">" at bounding box center [912, 229] width 21 height 21
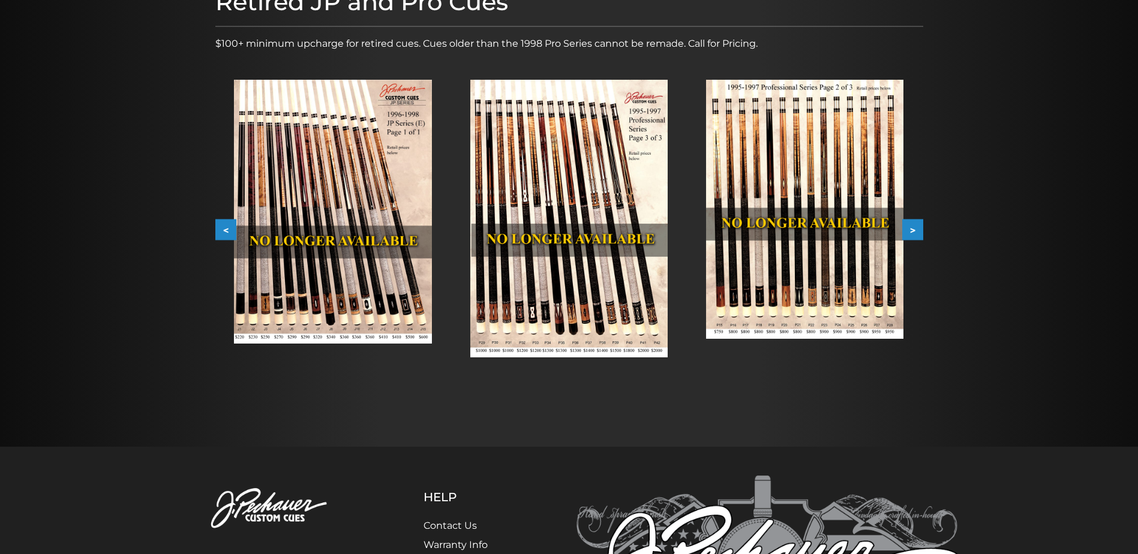
click at [921, 223] on button ">" at bounding box center [912, 229] width 21 height 21
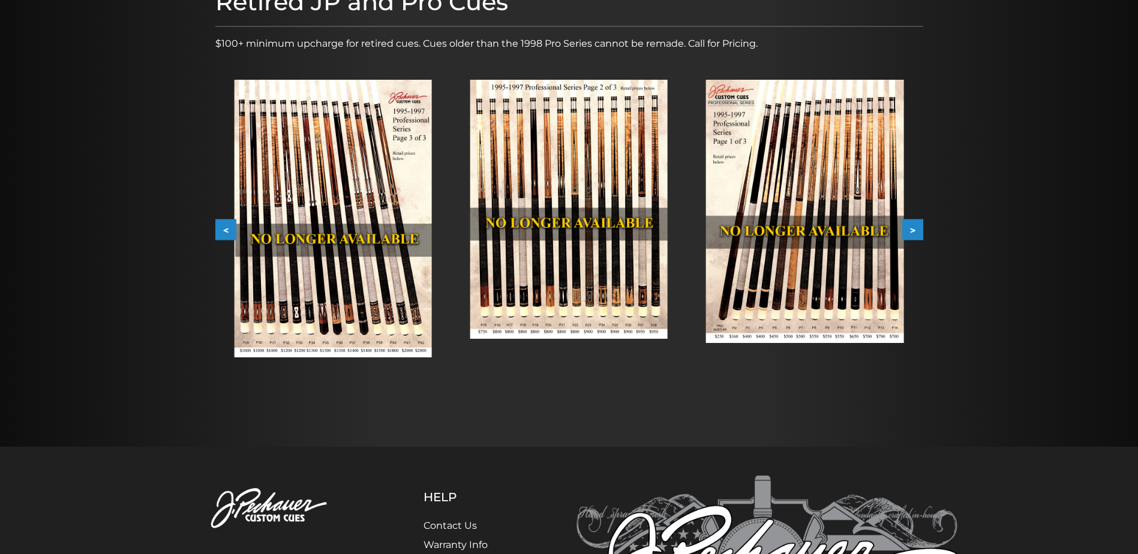
click at [921, 223] on button ">" at bounding box center [912, 229] width 21 height 21
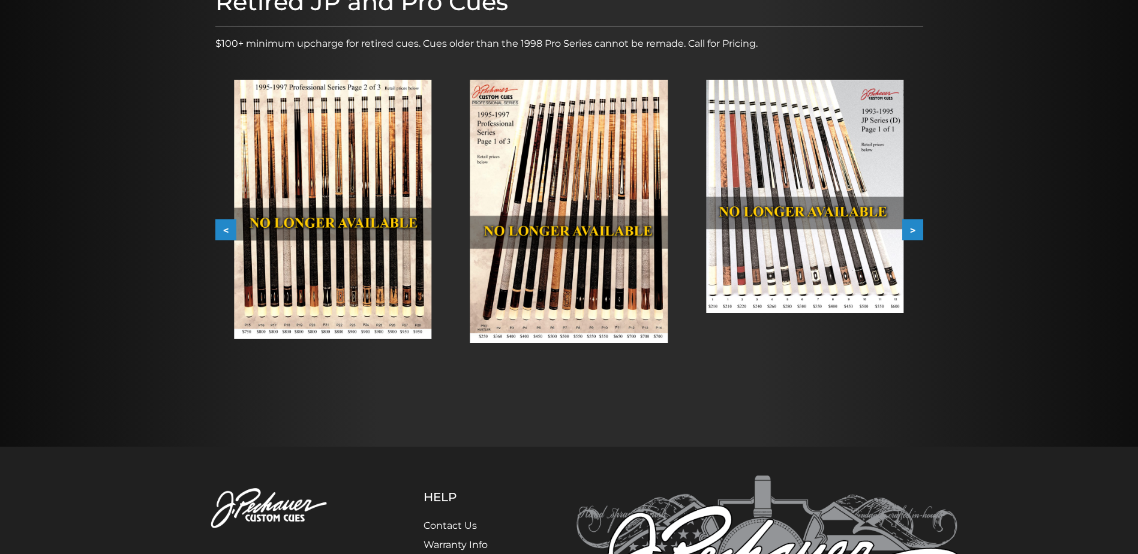
click at [921, 223] on button ">" at bounding box center [912, 229] width 21 height 21
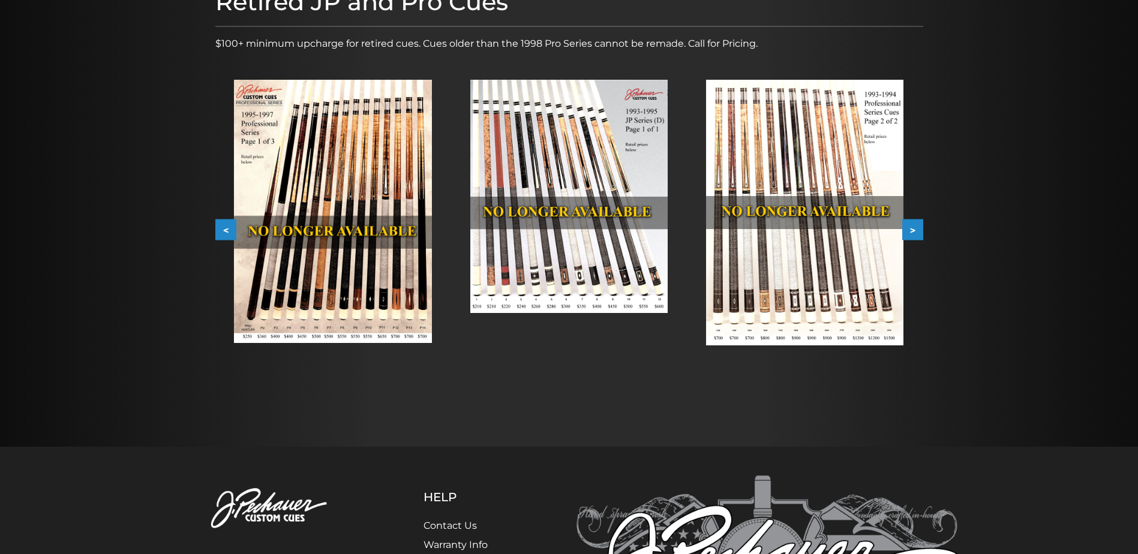
click at [921, 223] on button ">" at bounding box center [912, 229] width 21 height 21
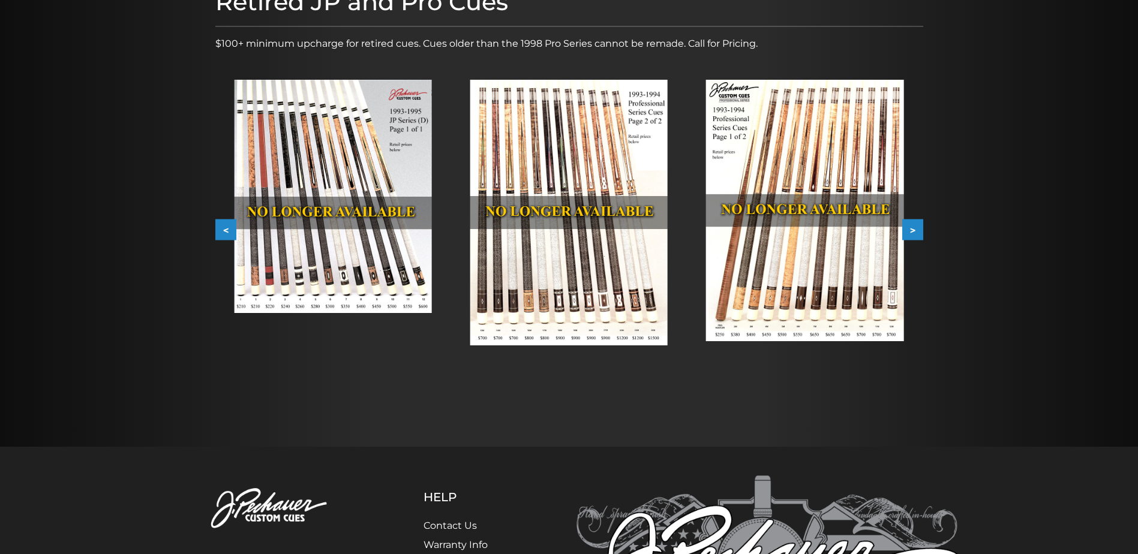
click at [921, 223] on button ">" at bounding box center [912, 229] width 21 height 21
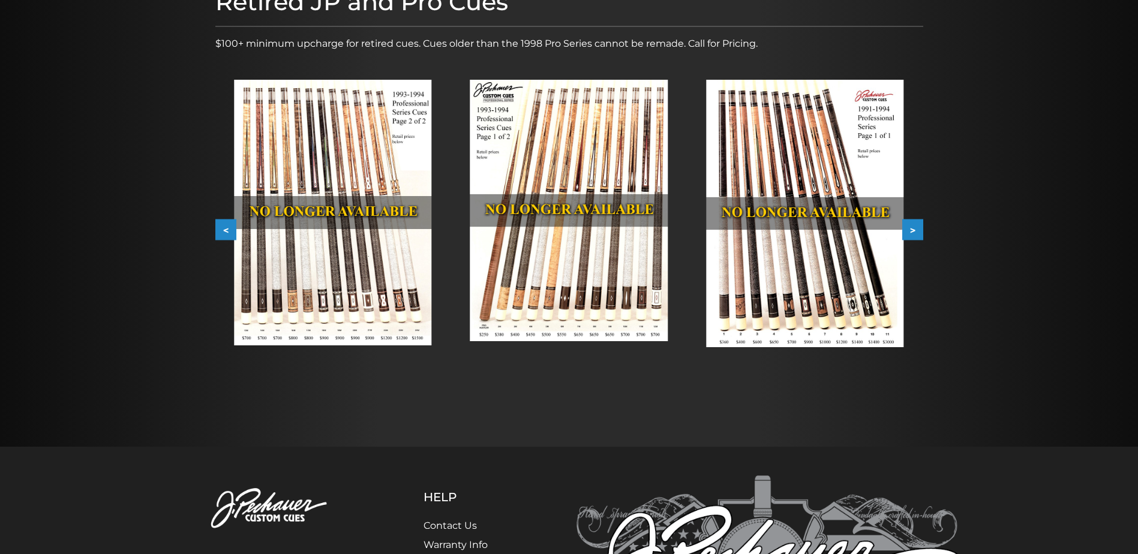
click at [921, 223] on button ">" at bounding box center [912, 229] width 21 height 21
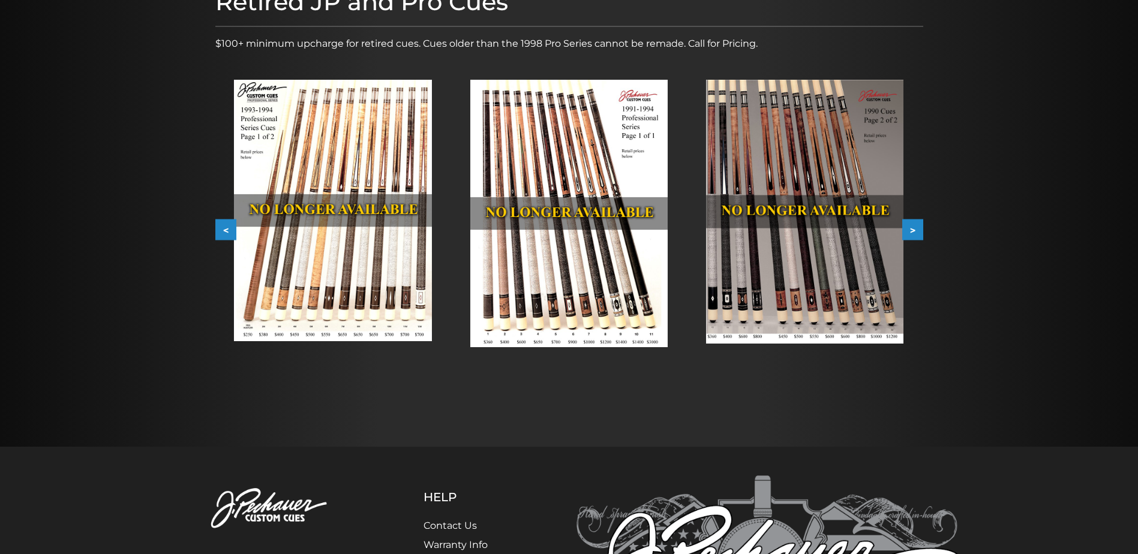
click at [921, 223] on button ">" at bounding box center [912, 229] width 21 height 21
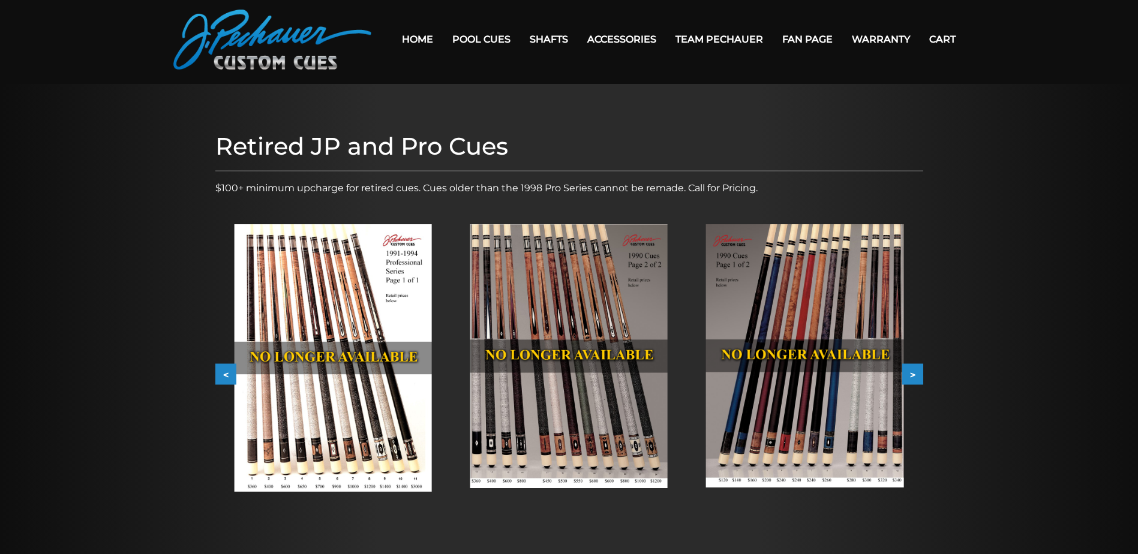
scroll to position [0, 0]
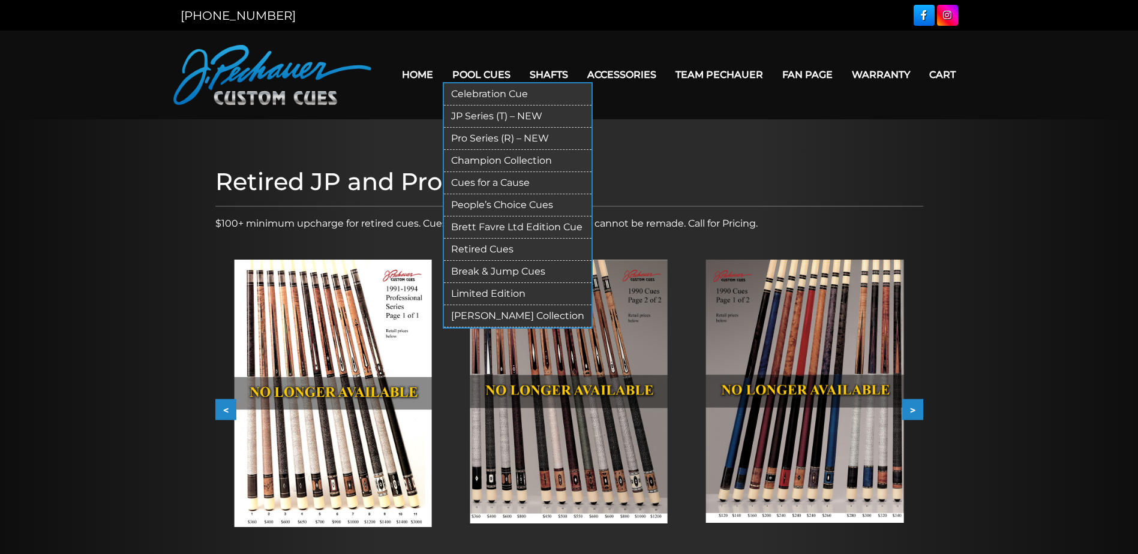
click at [480, 246] on link "Retired Cues" at bounding box center [518, 250] width 148 height 22
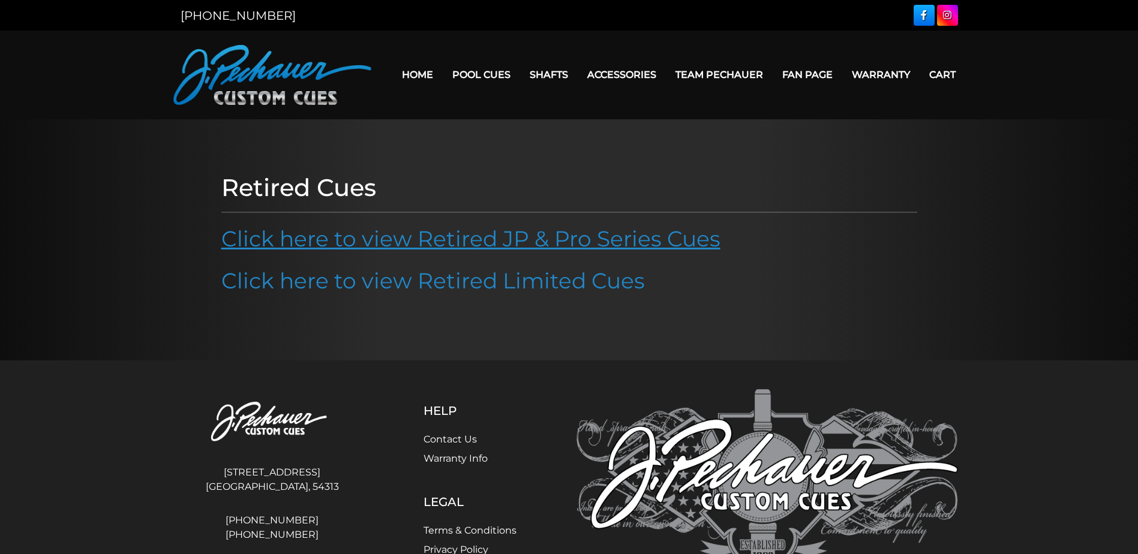
click at [452, 241] on link "Click here to view Retired JP & Pro Series Cues" at bounding box center [470, 238] width 499 height 26
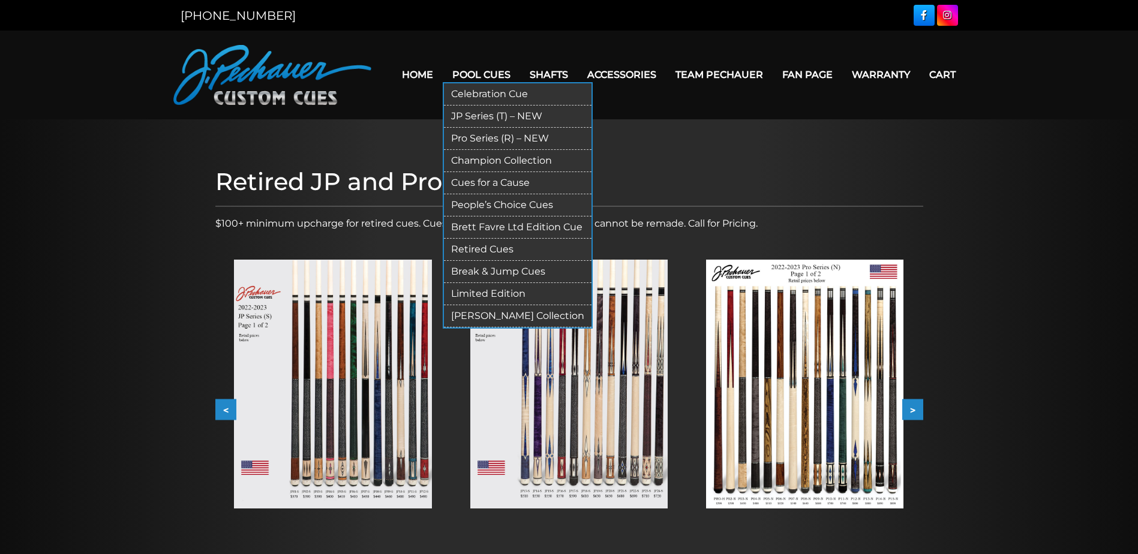
click at [476, 315] on link "[PERSON_NAME] Collection" at bounding box center [518, 316] width 148 height 22
click at [468, 267] on link "Break & Jump Cues" at bounding box center [518, 272] width 148 height 22
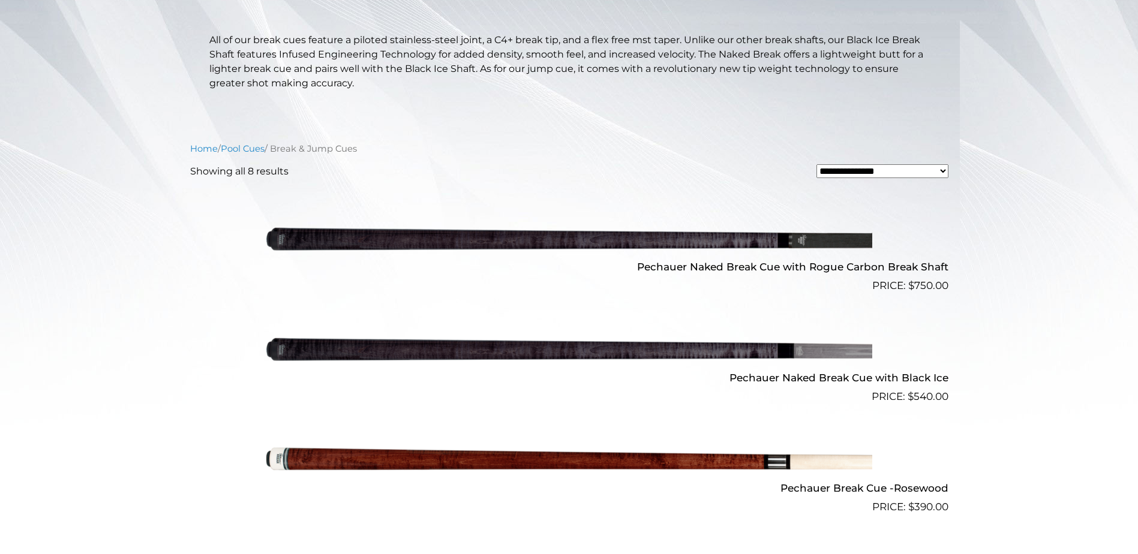
scroll to position [270, 0]
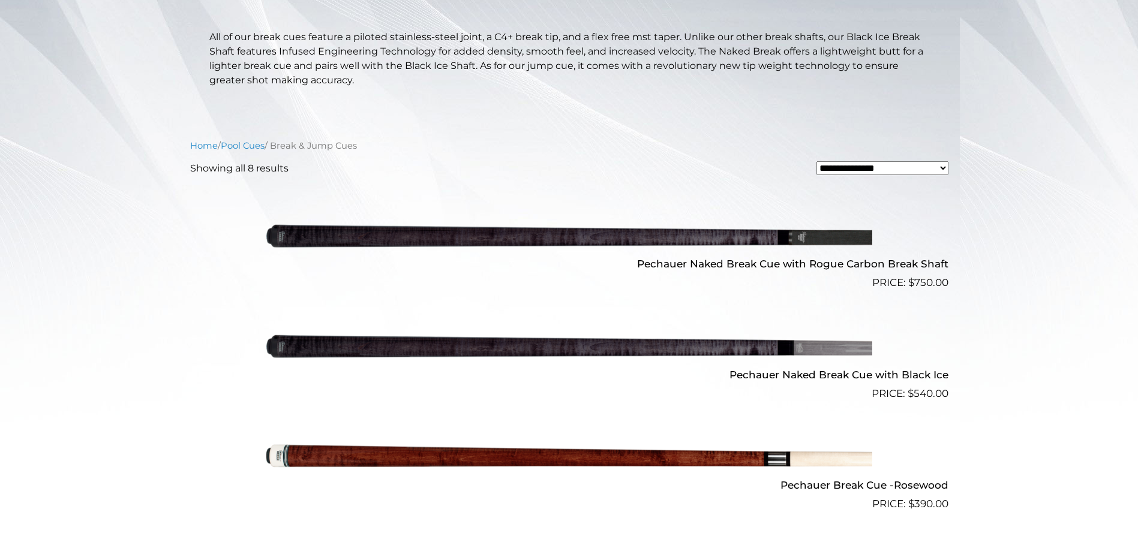
click at [942, 170] on select "**********" at bounding box center [882, 168] width 132 height 14
select select "*****"
click at [816, 161] on select "**********" at bounding box center [882, 168] width 132 height 14
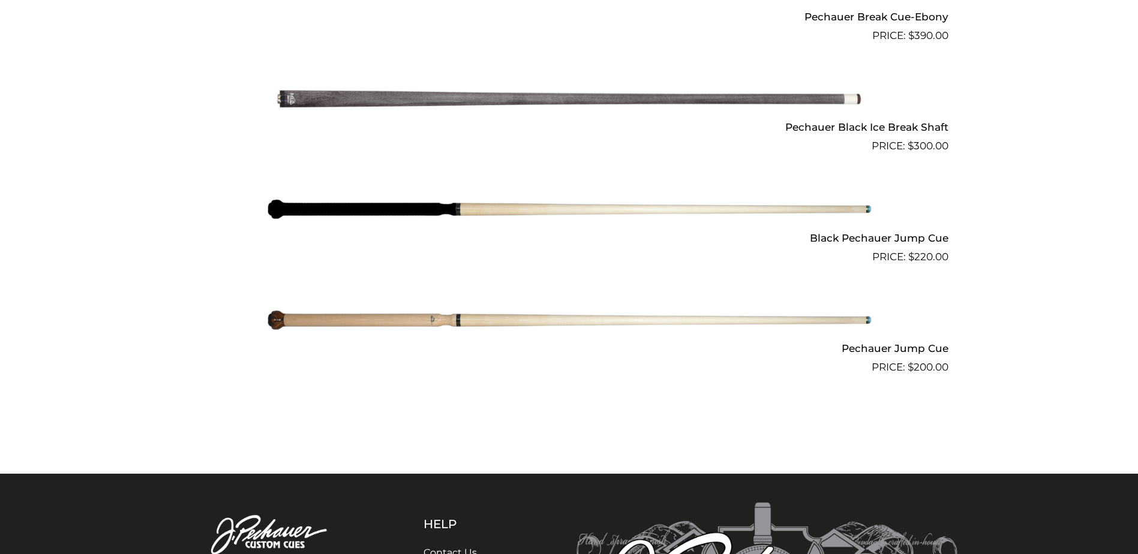
scroll to position [975, 0]
